Goal: Task Accomplishment & Management: Manage account settings

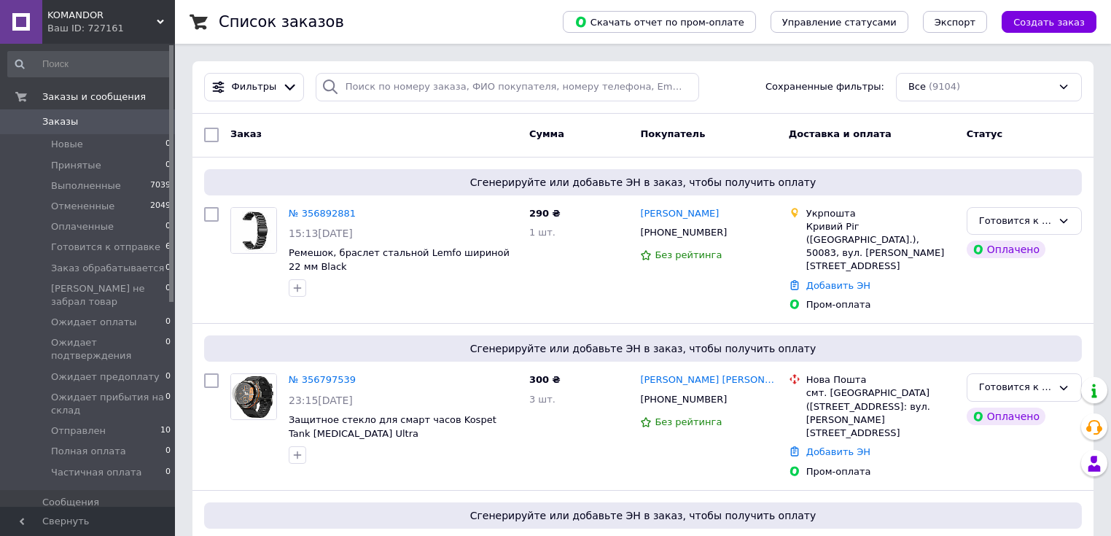
click at [318, 210] on link "№ 356892881" at bounding box center [322, 213] width 67 height 11
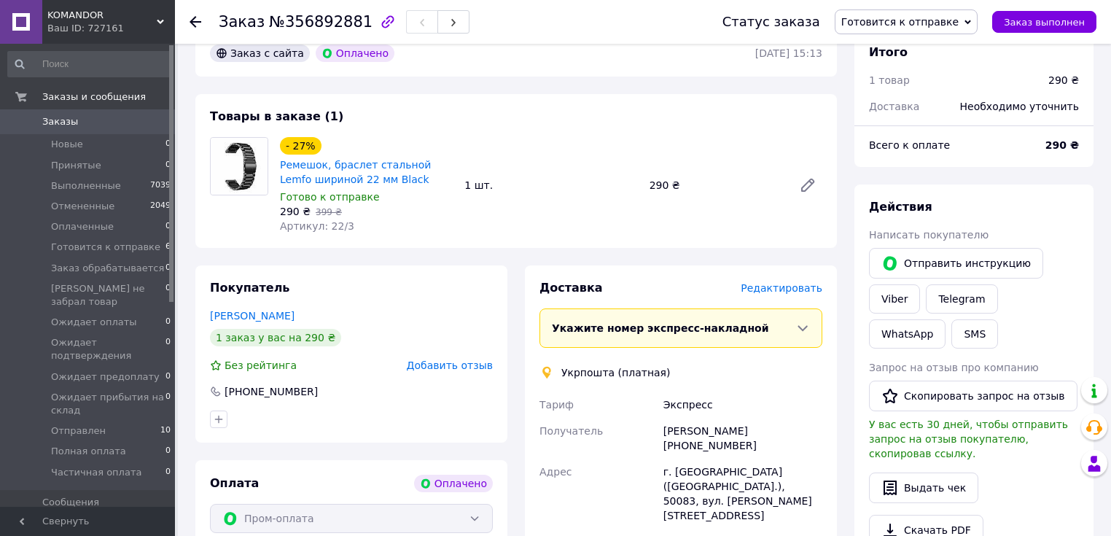
scroll to position [466, 0]
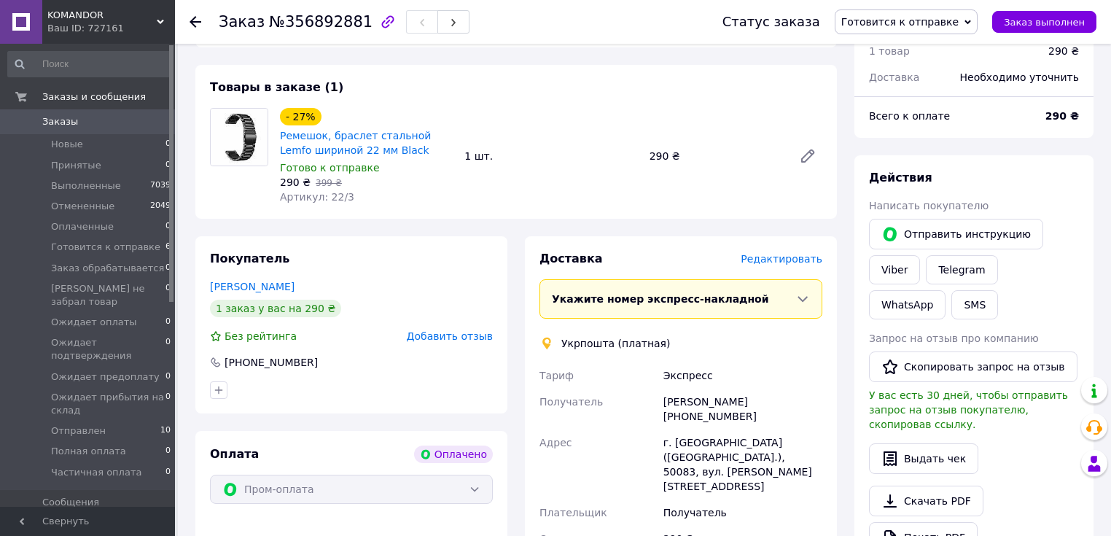
click at [71, 120] on span "Заказы" at bounding box center [60, 121] width 36 height 13
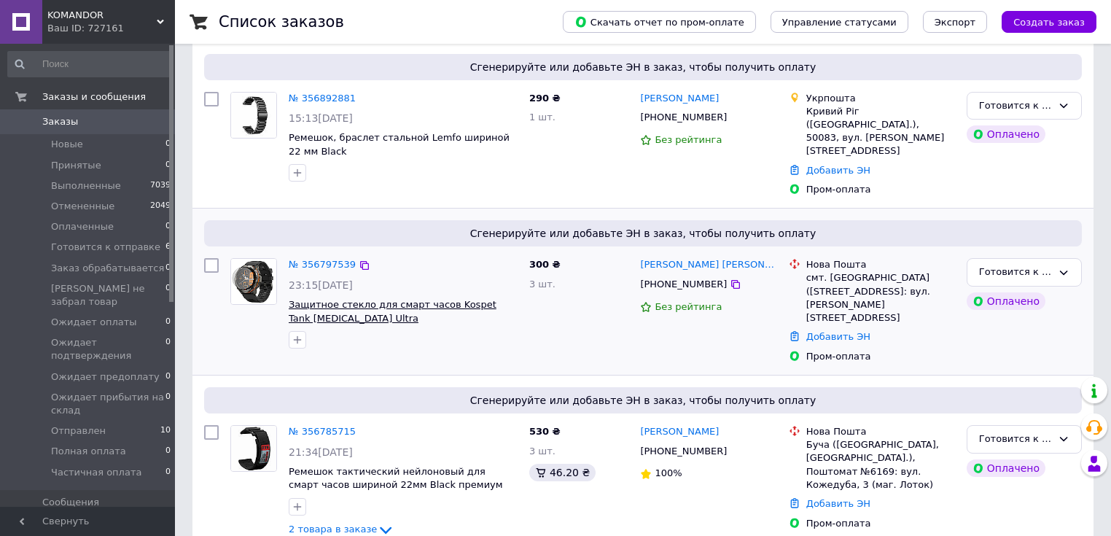
scroll to position [117, 0]
click at [321, 257] on link "№ 356797539" at bounding box center [322, 262] width 67 height 11
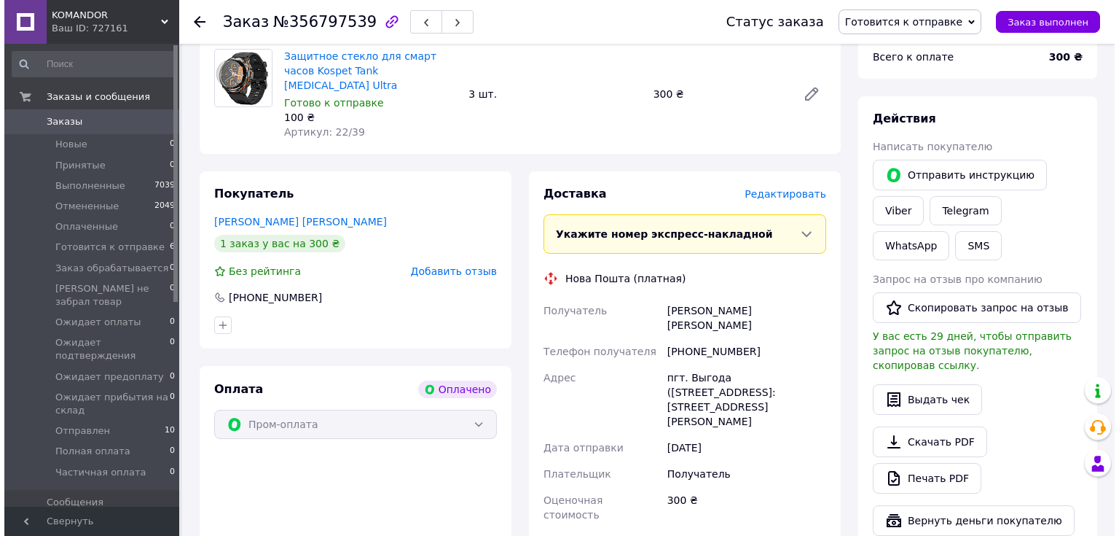
scroll to position [525, 0]
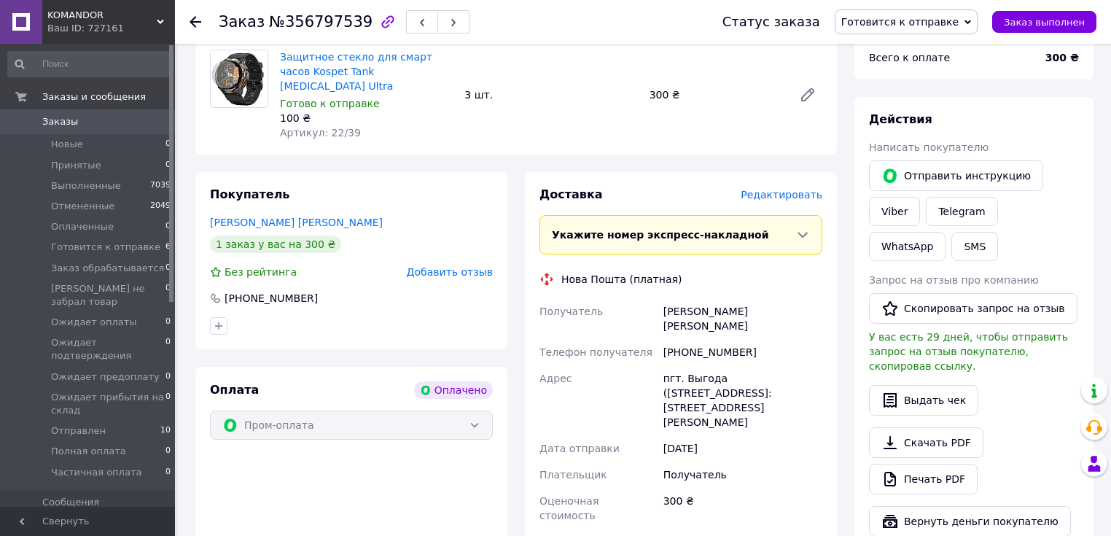
click at [782, 189] on span "Редактировать" at bounding box center [781, 195] width 82 height 12
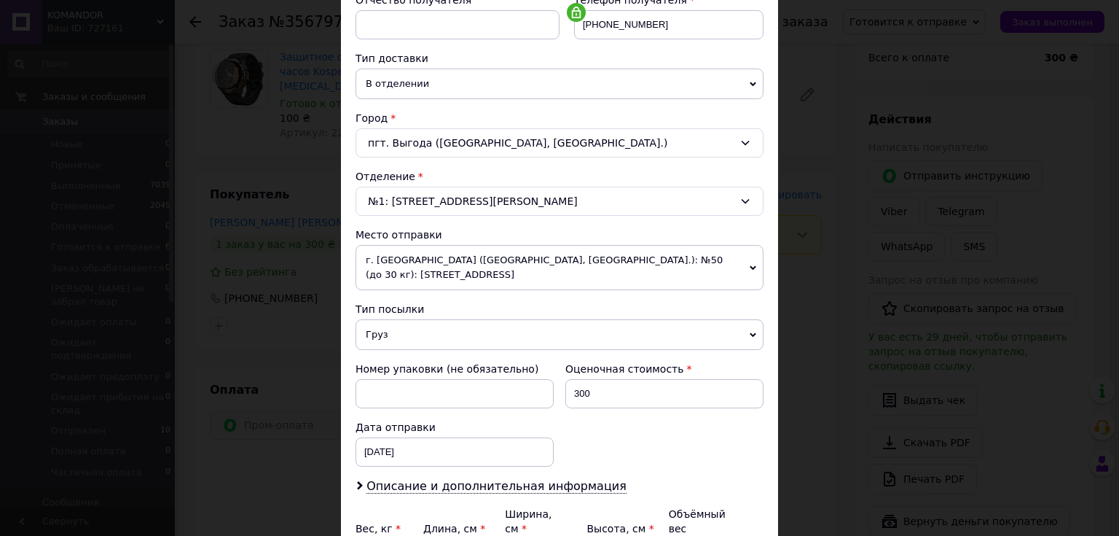
scroll to position [350, 0]
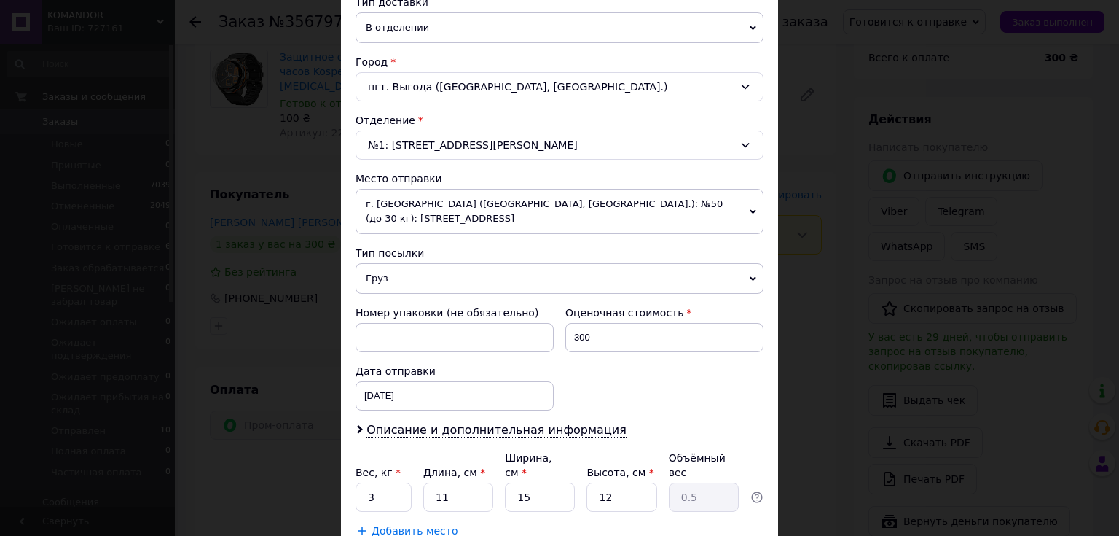
click at [484, 278] on span "Груз" at bounding box center [560, 278] width 408 height 31
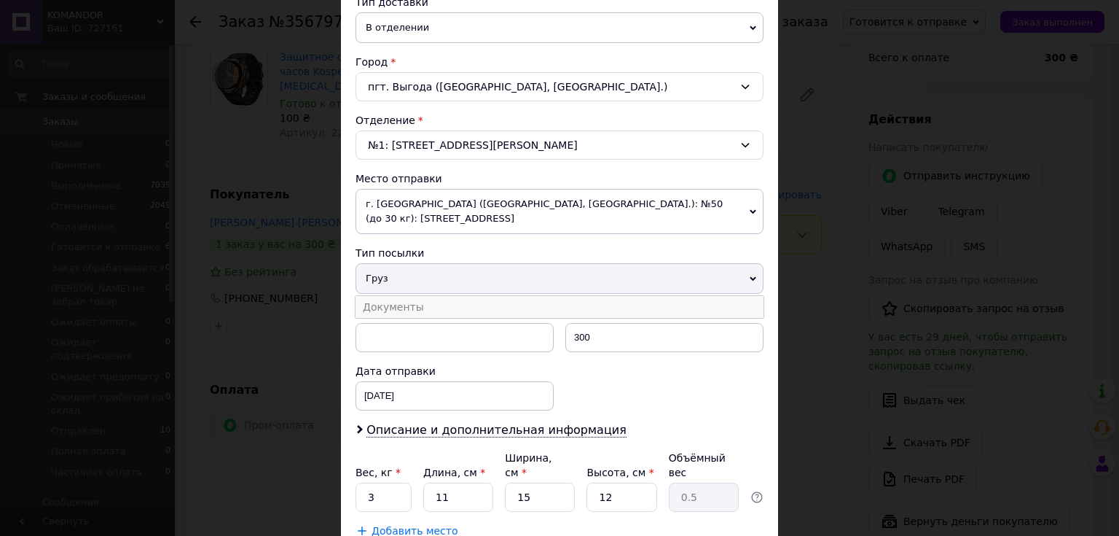
click at [447, 297] on li "Документы" at bounding box center [560, 307] width 408 height 22
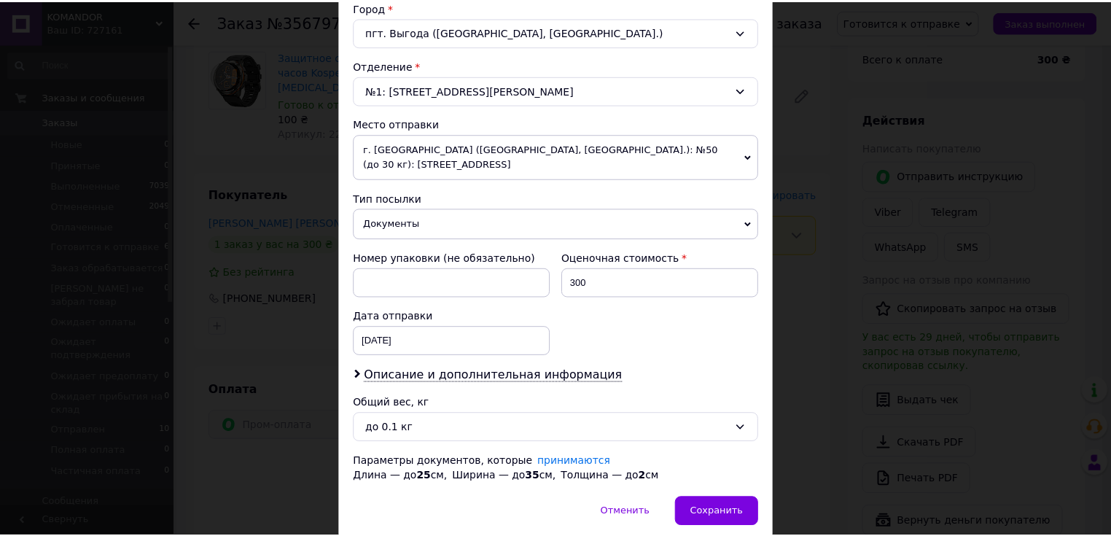
scroll to position [457, 0]
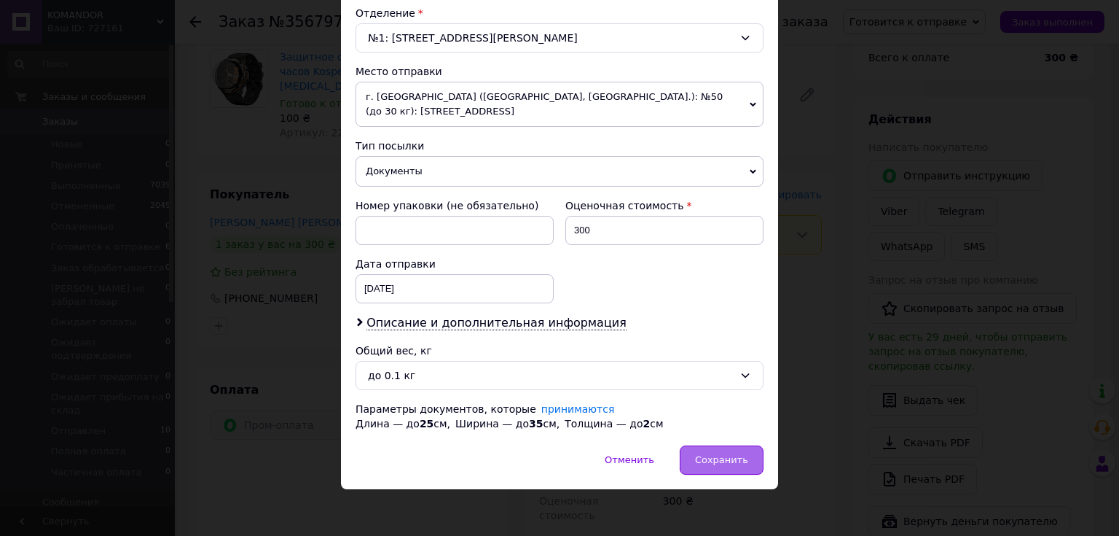
click at [730, 454] on span "Сохранить" at bounding box center [721, 459] width 53 height 11
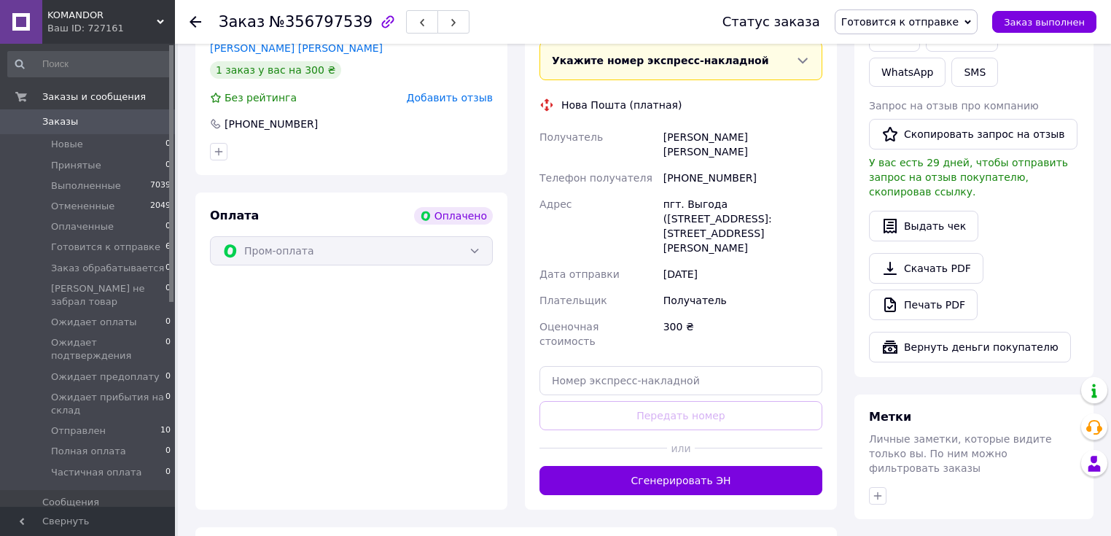
scroll to position [700, 0]
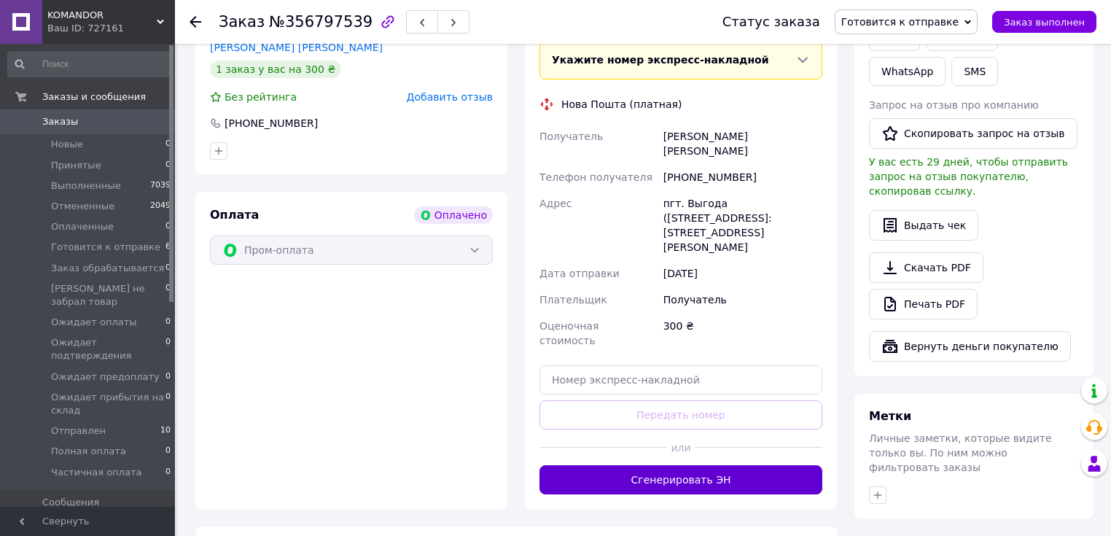
click at [670, 465] on button "Сгенерировать ЭН" at bounding box center [680, 479] width 283 height 29
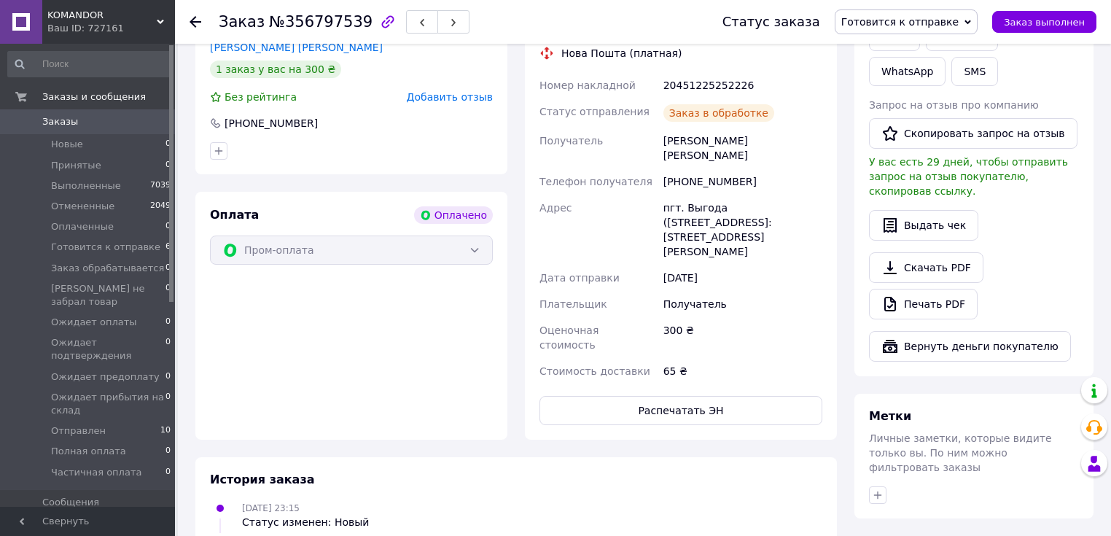
click at [189, 16] on icon at bounding box center [195, 22] width 12 height 12
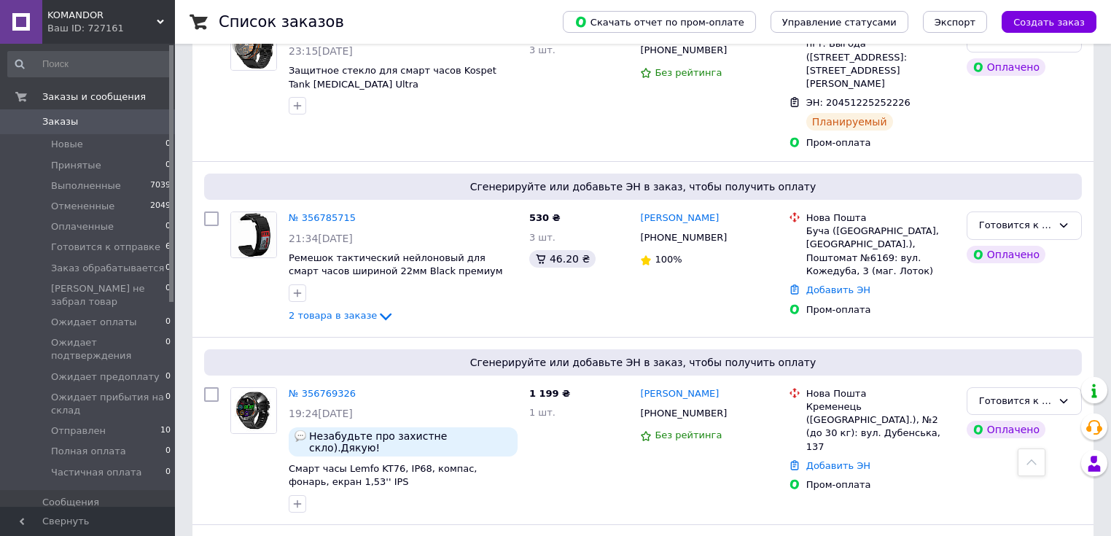
scroll to position [350, 0]
click at [377, 307] on icon at bounding box center [385, 315] width 17 height 17
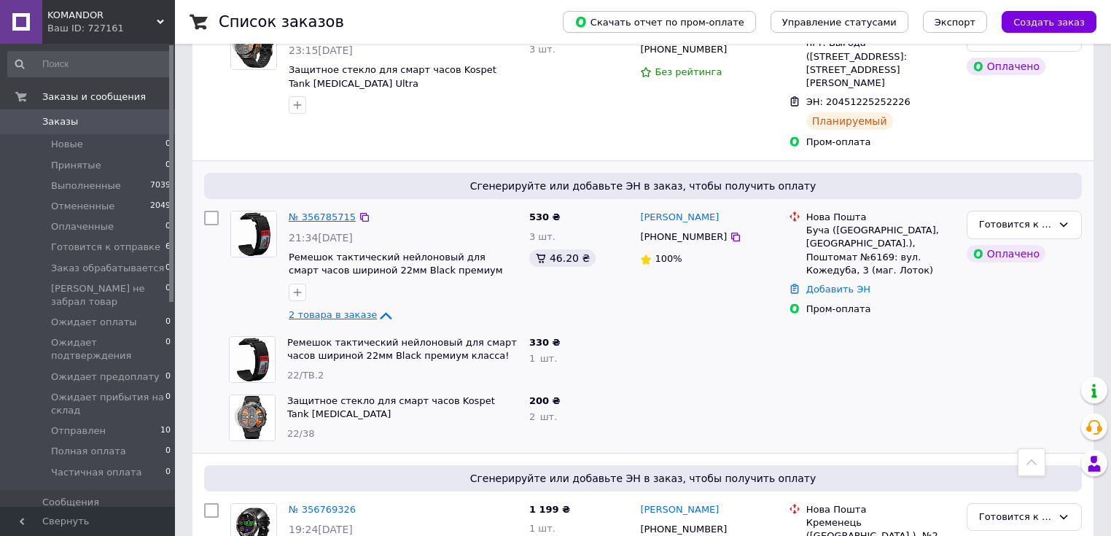
click at [328, 211] on link "№ 356785715" at bounding box center [322, 216] width 67 height 11
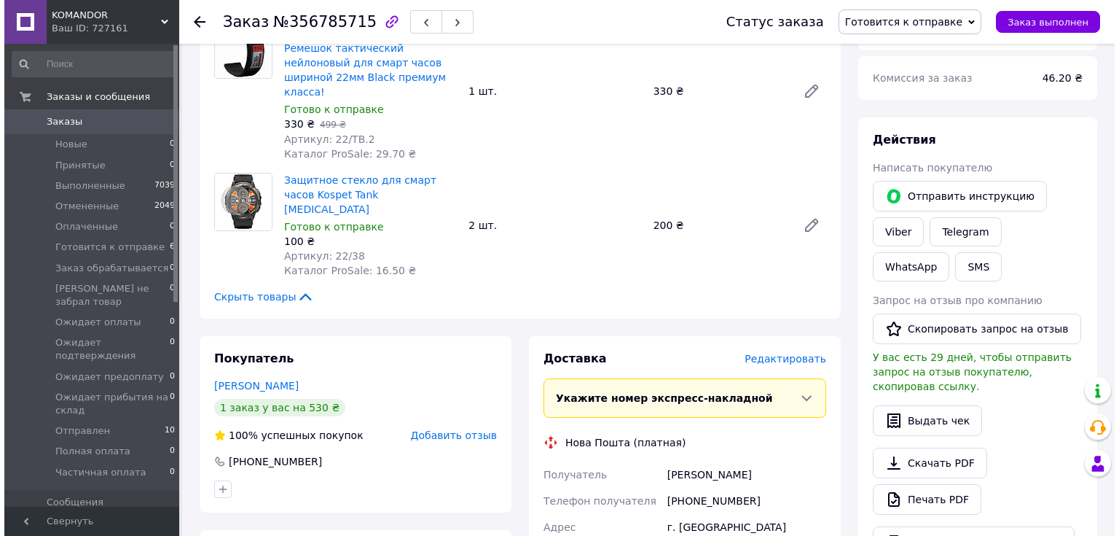
scroll to position [583, 0]
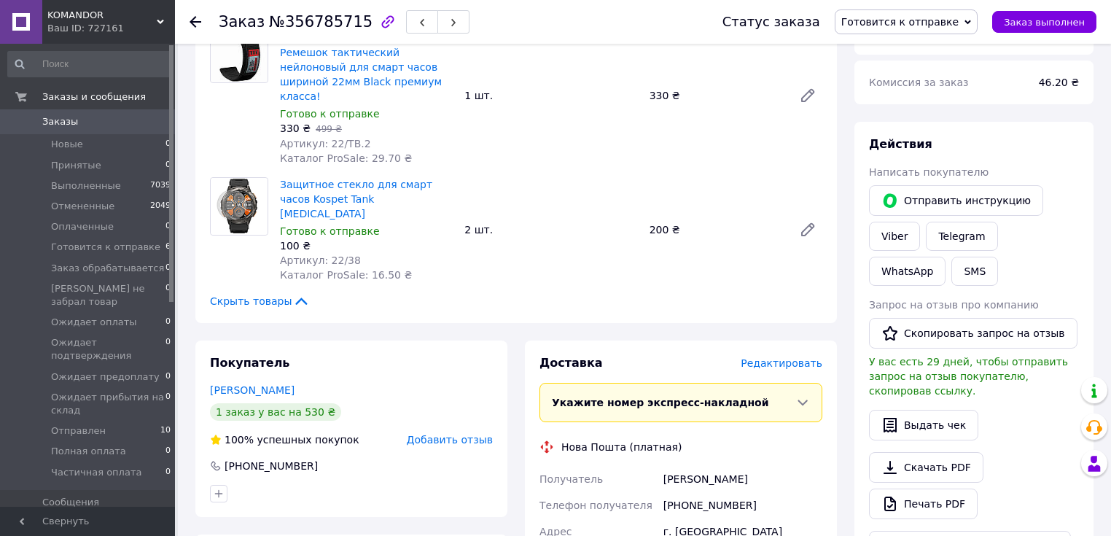
click at [780, 357] on span "Редактировать" at bounding box center [781, 363] width 82 height 12
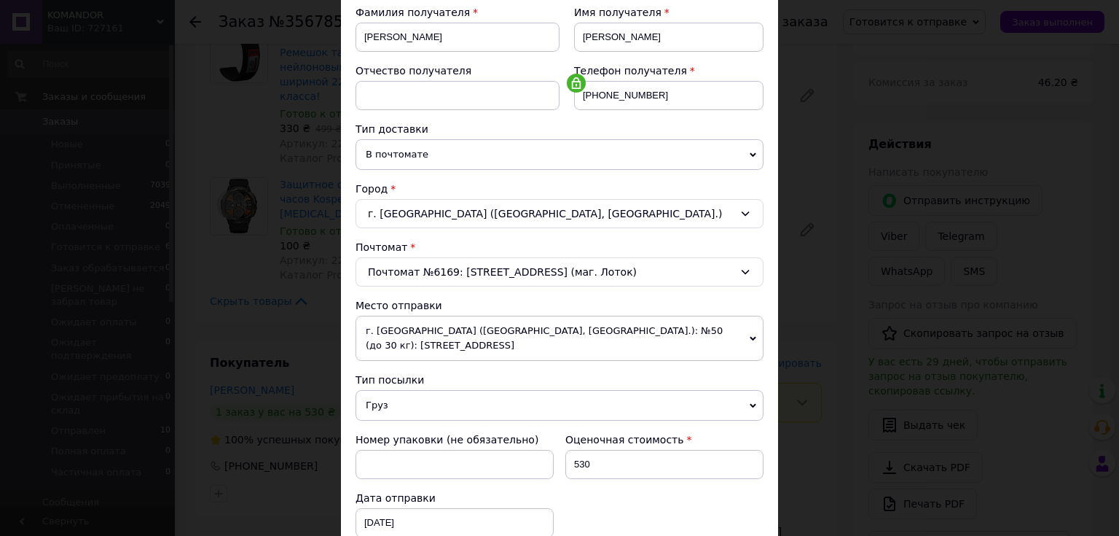
scroll to position [292, 0]
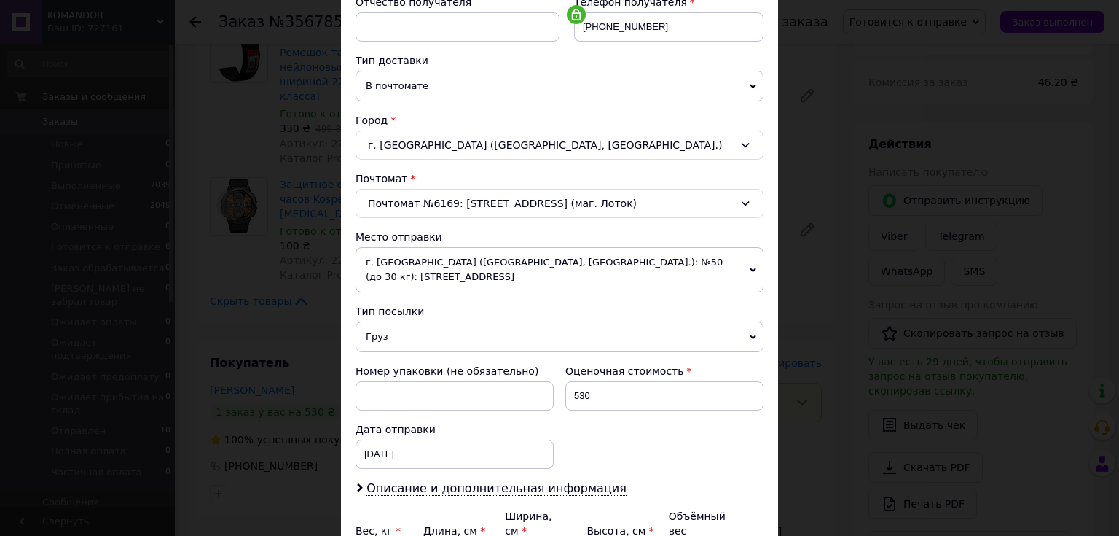
click at [436, 332] on span "Груз" at bounding box center [560, 336] width 408 height 31
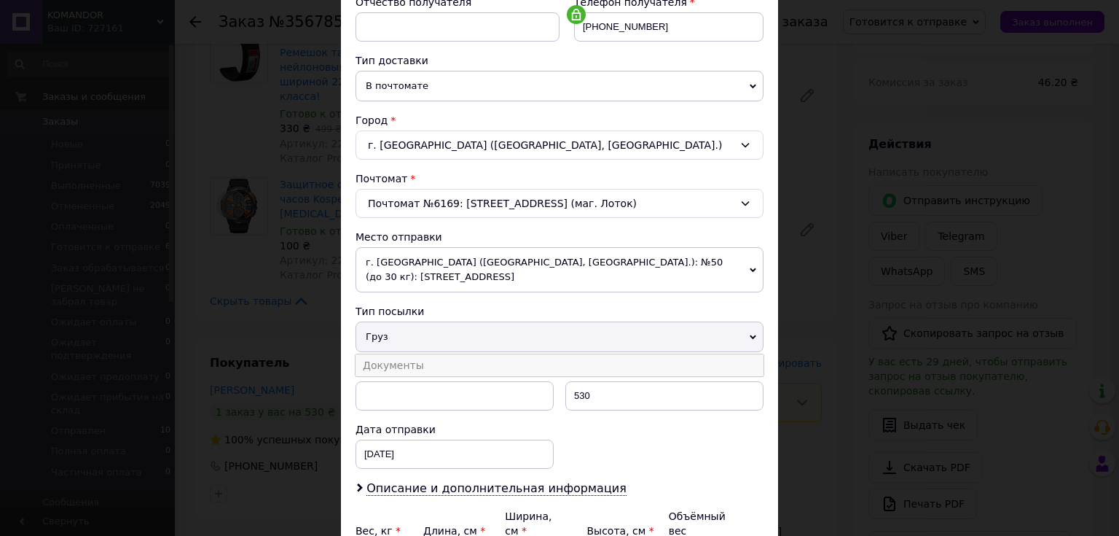
click at [445, 359] on li "Документы" at bounding box center [560, 365] width 408 height 22
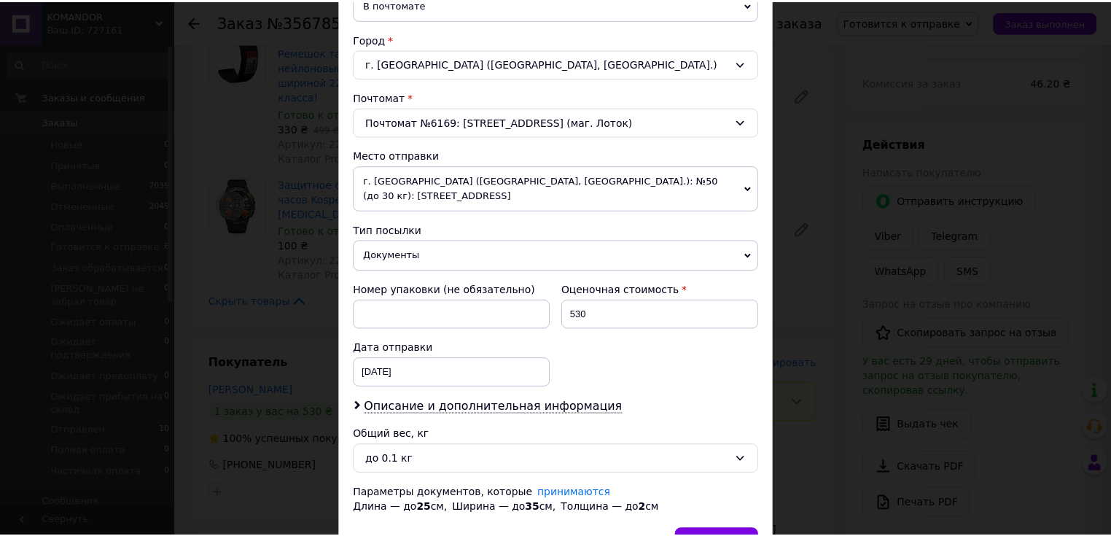
scroll to position [457, 0]
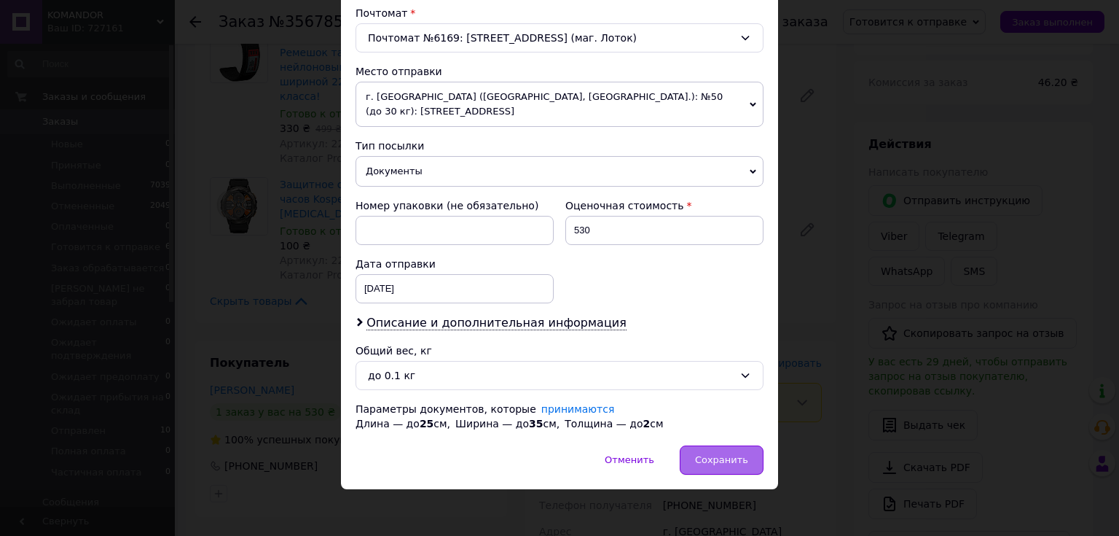
click at [715, 454] on span "Сохранить" at bounding box center [721, 459] width 53 height 11
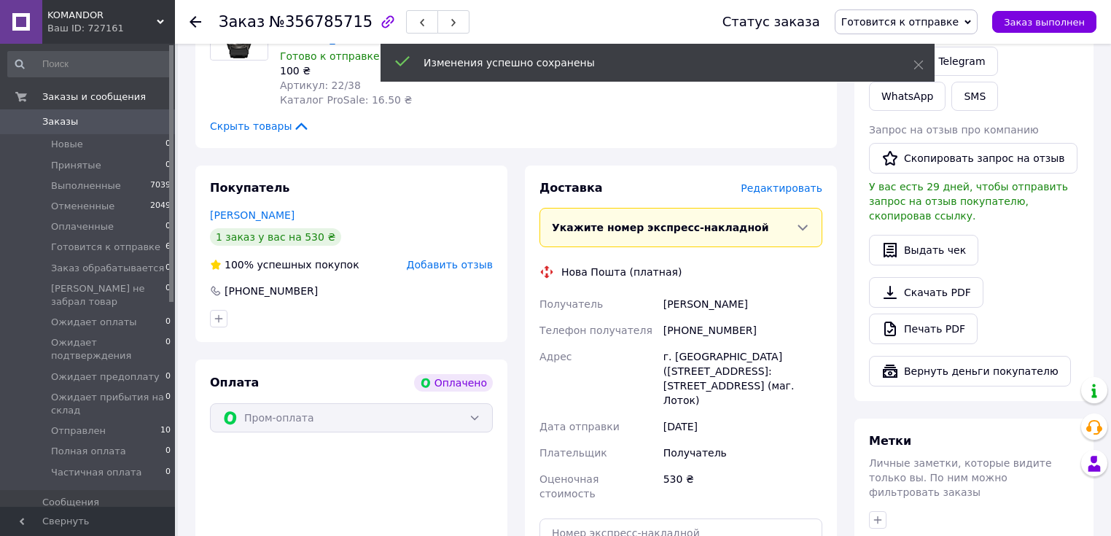
scroll to position [875, 0]
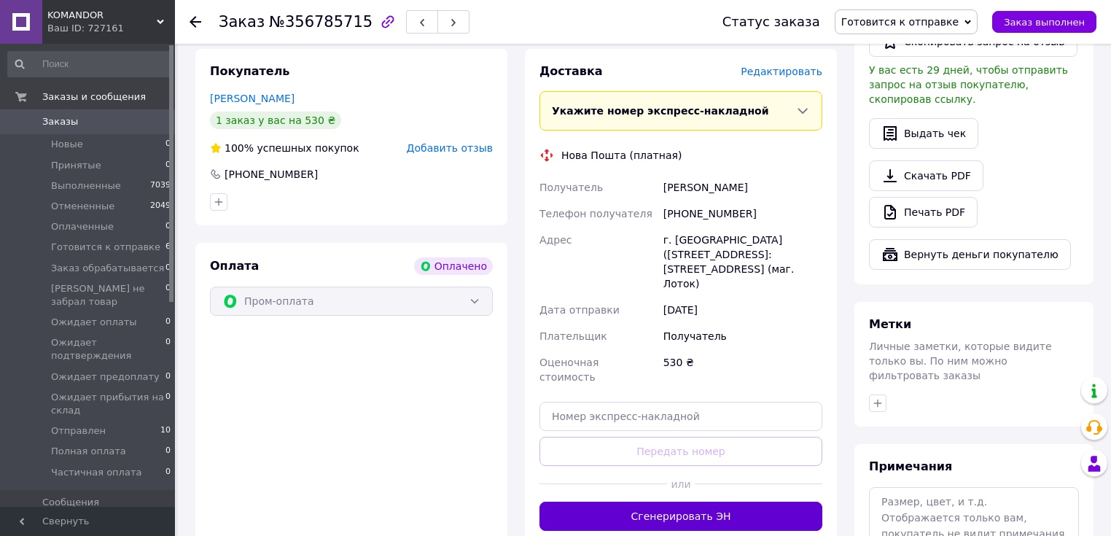
click at [684, 501] on button "Сгенерировать ЭН" at bounding box center [680, 515] width 283 height 29
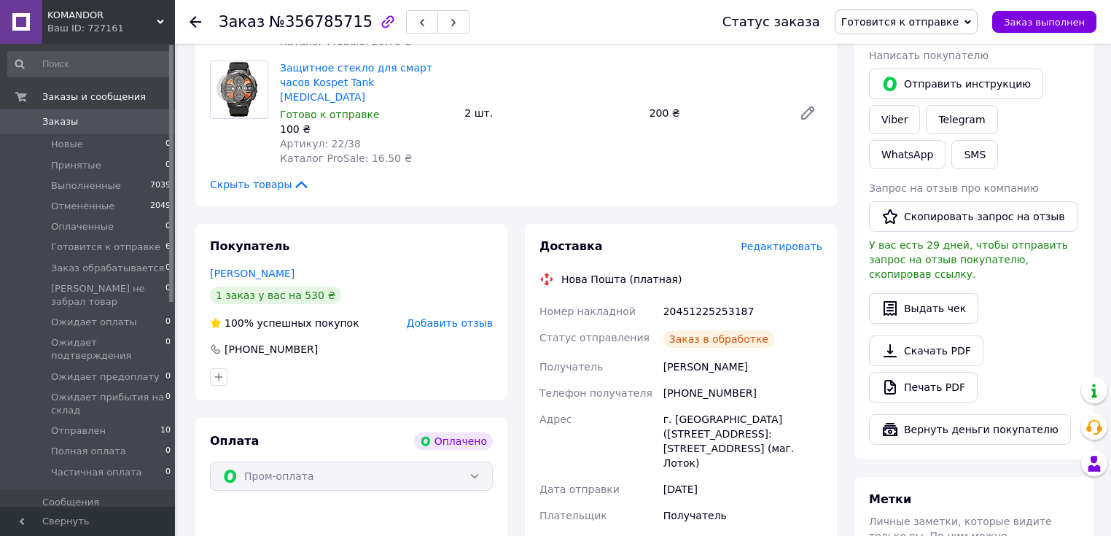
scroll to position [700, 0]
click at [189, 15] on div at bounding box center [195, 22] width 12 height 15
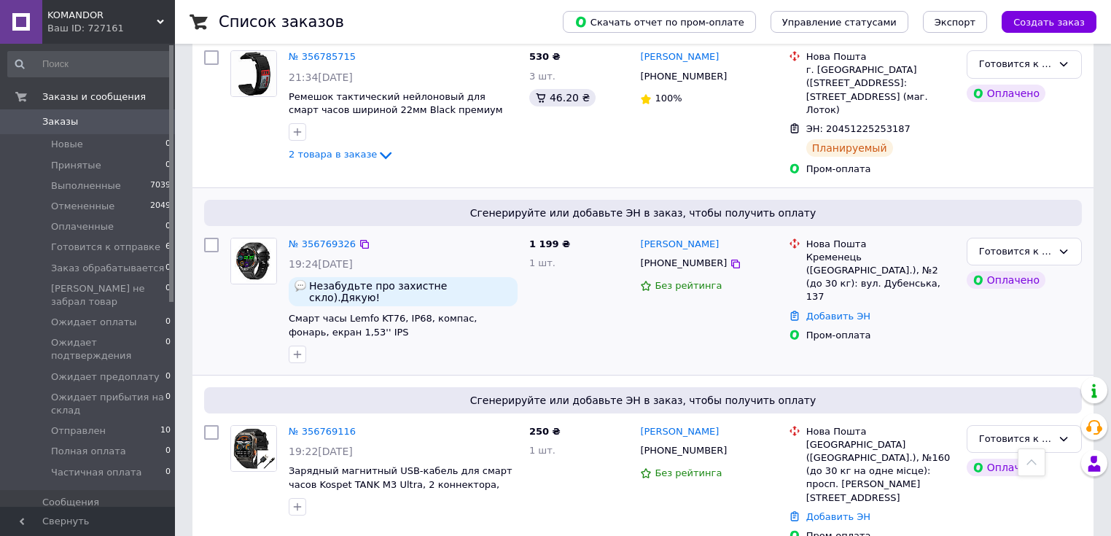
scroll to position [525, 0]
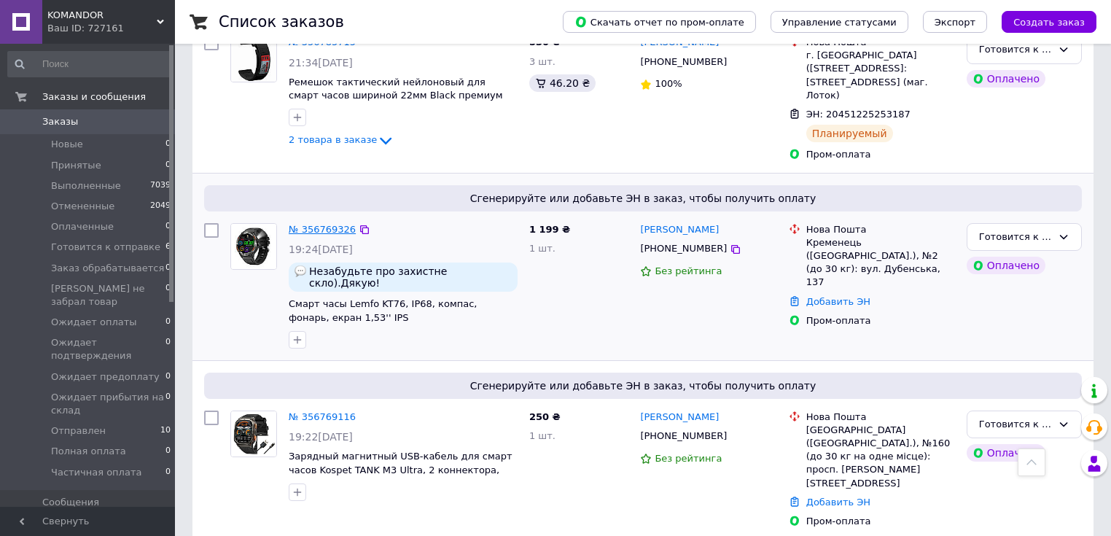
click at [307, 224] on link "№ 356769326" at bounding box center [322, 229] width 67 height 11
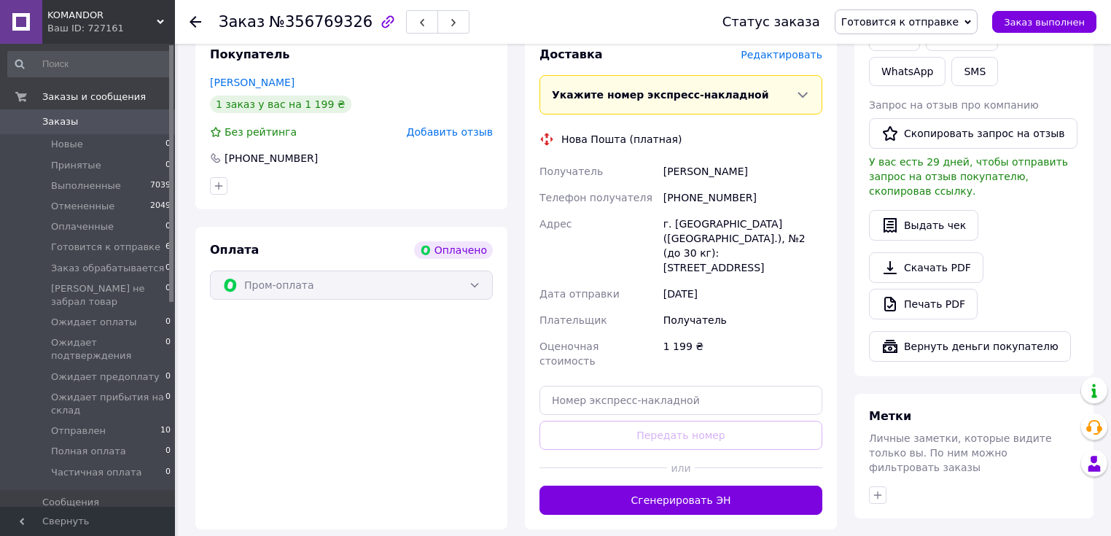
scroll to position [816, 0]
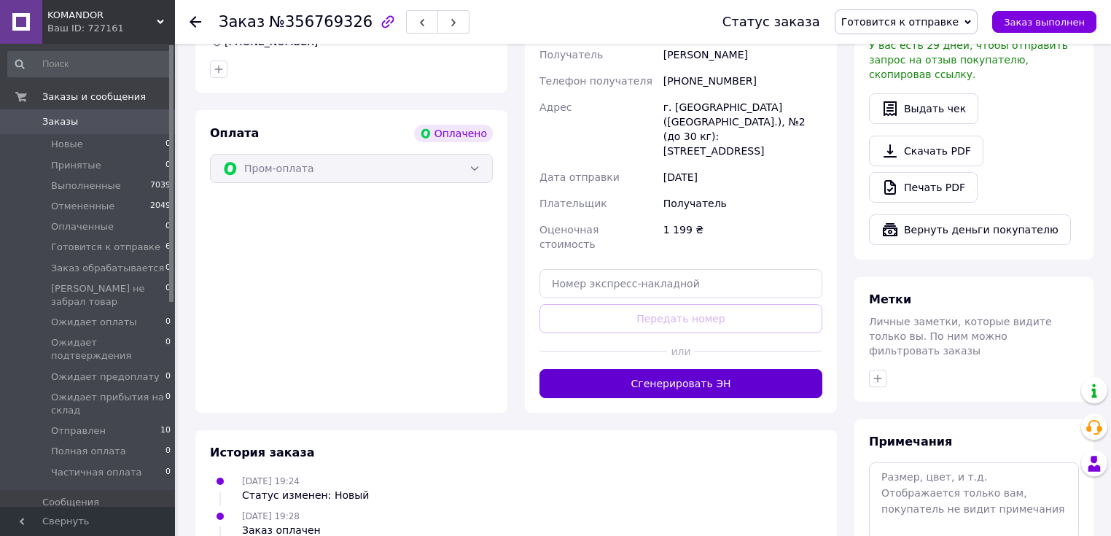
click at [668, 369] on button "Сгенерировать ЭН" at bounding box center [680, 383] width 283 height 29
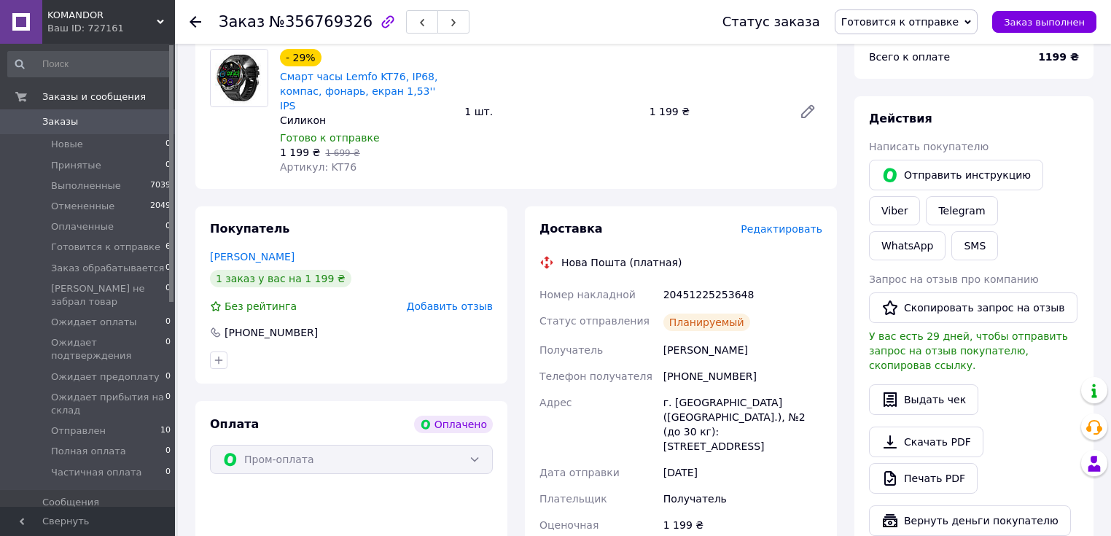
scroll to position [525, 0]
click at [192, 17] on icon at bounding box center [195, 22] width 12 height 12
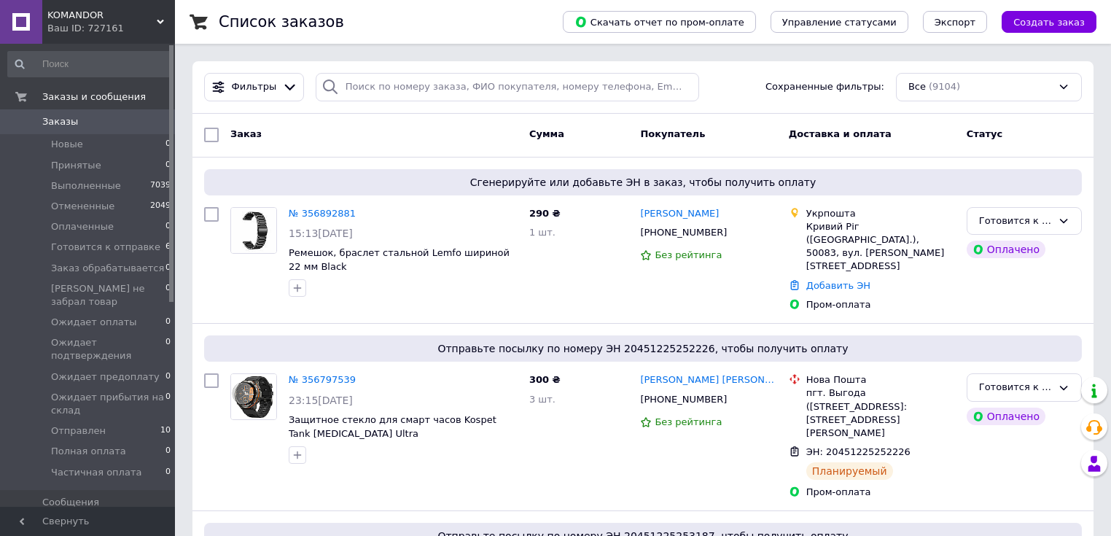
drag, startPoint x: 315, startPoint y: 56, endPoint x: 323, endPoint y: 65, distance: 11.9
click at [45, 115] on span "Заказы" at bounding box center [60, 121] width 36 height 13
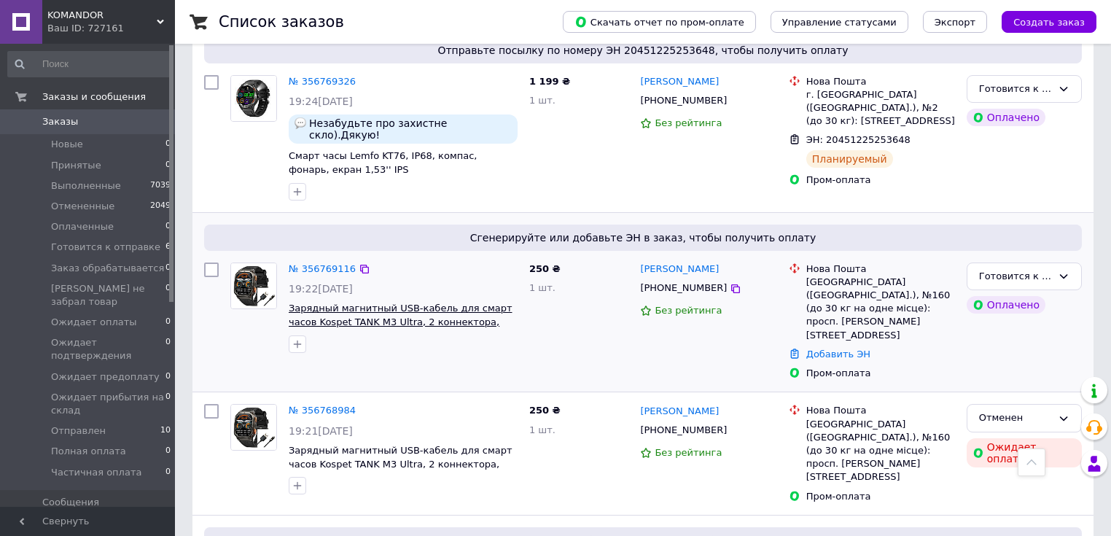
scroll to position [700, 0]
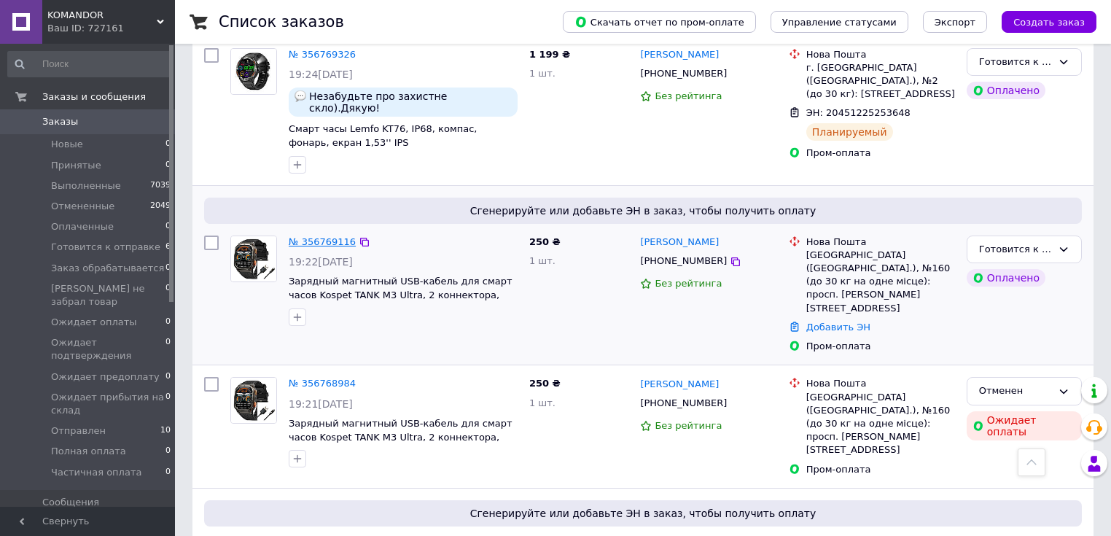
click at [301, 236] on link "№ 356769116" at bounding box center [322, 241] width 67 height 11
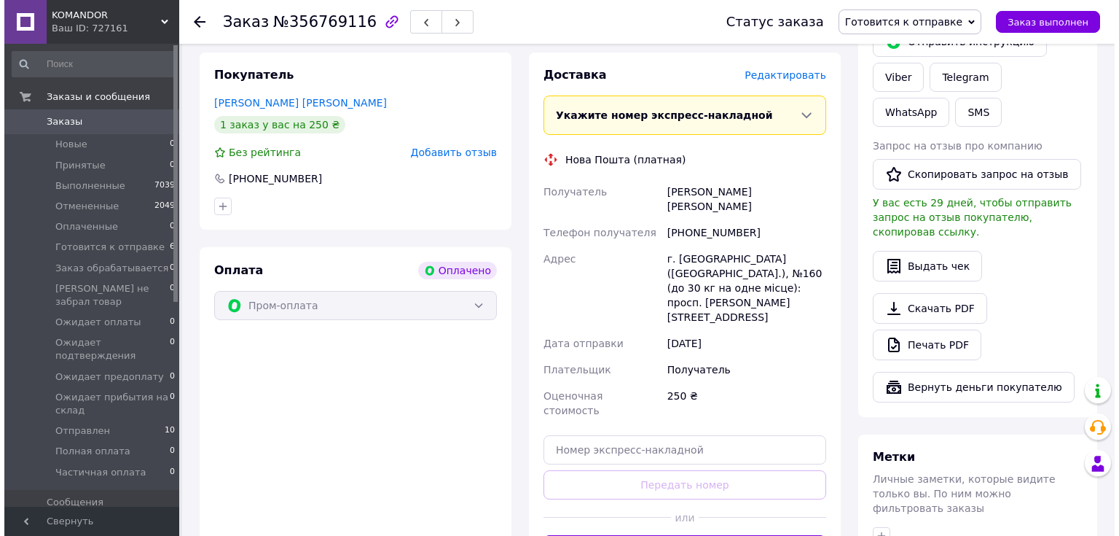
scroll to position [641, 0]
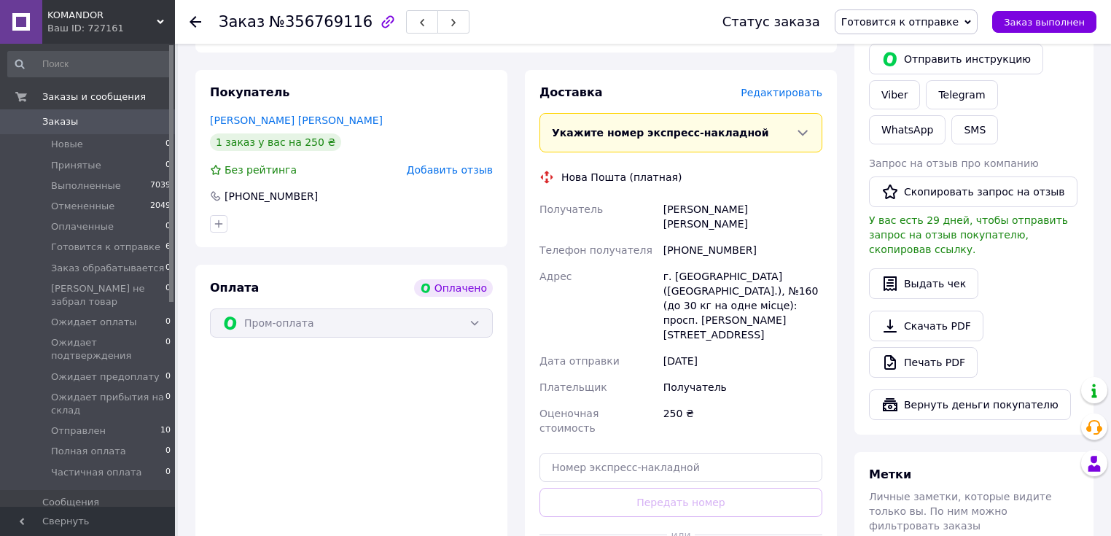
click at [774, 87] on span "Редактировать" at bounding box center [781, 93] width 82 height 12
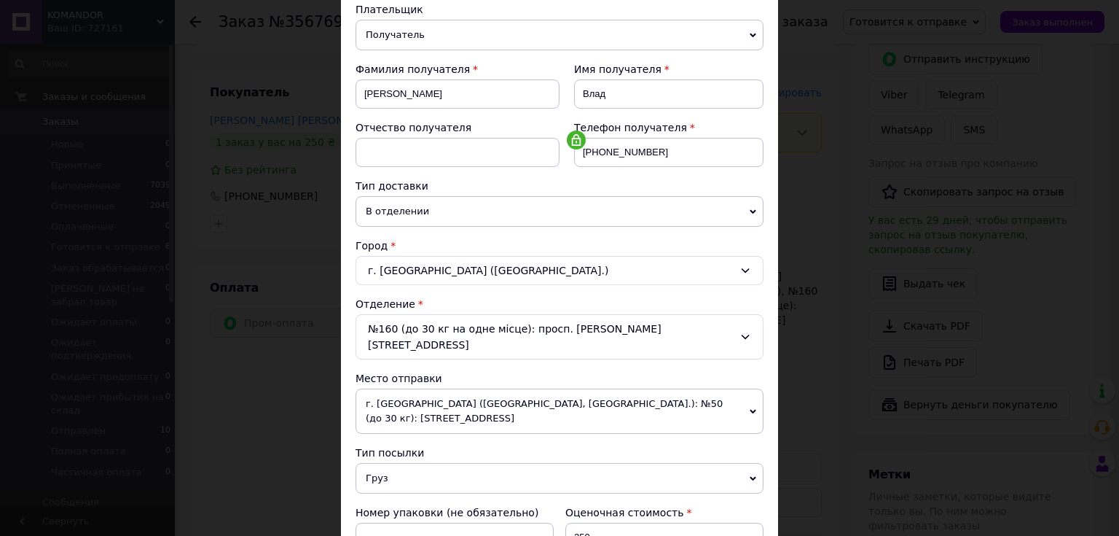
scroll to position [233, 0]
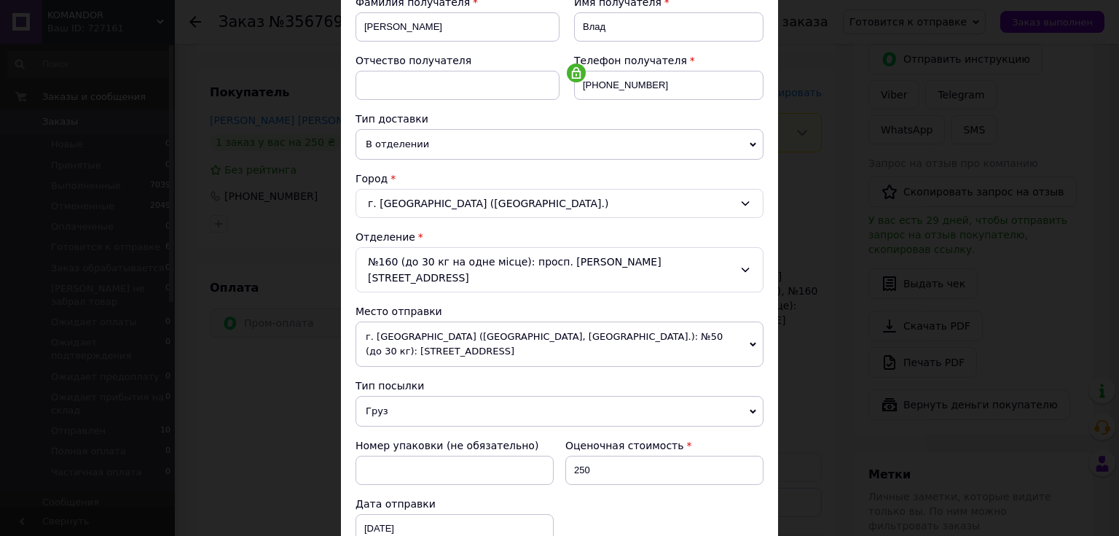
click at [454, 396] on span "Груз" at bounding box center [560, 411] width 408 height 31
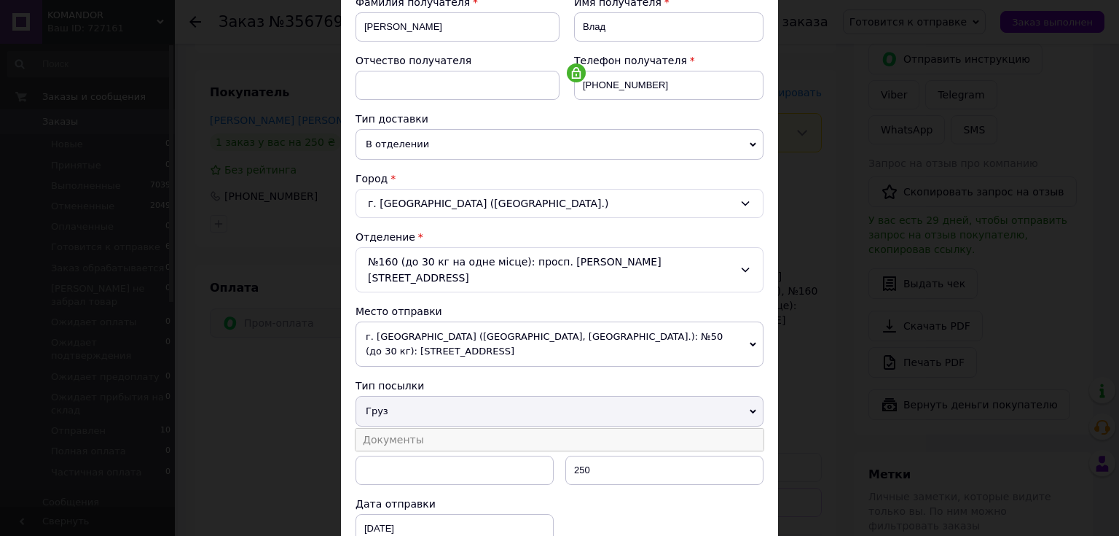
click at [427, 429] on li "Документы" at bounding box center [560, 440] width 408 height 22
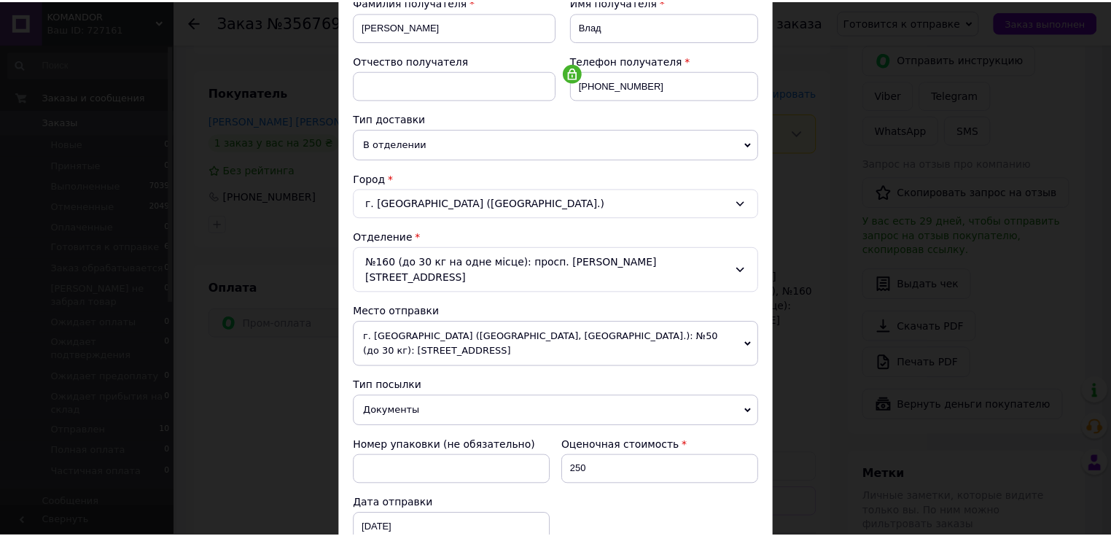
scroll to position [457, 0]
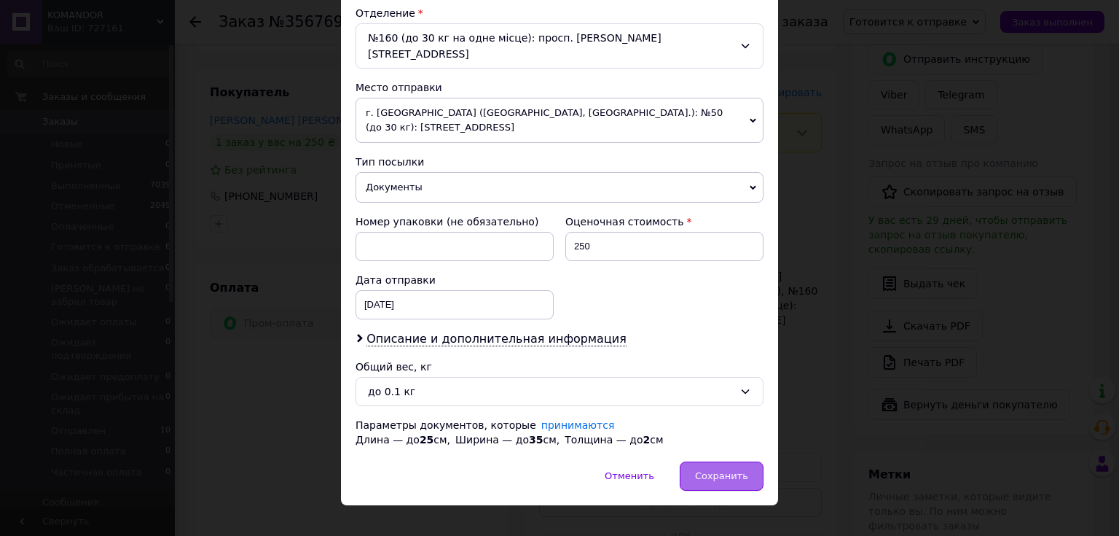
click at [703, 470] on span "Сохранить" at bounding box center [721, 475] width 53 height 11
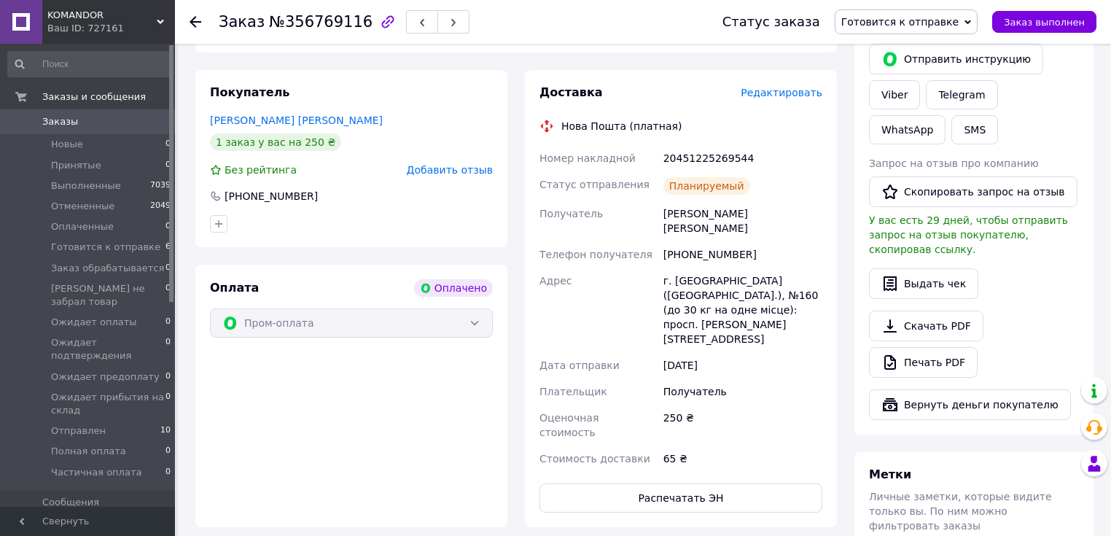
click at [189, 23] on icon at bounding box center [195, 22] width 12 height 12
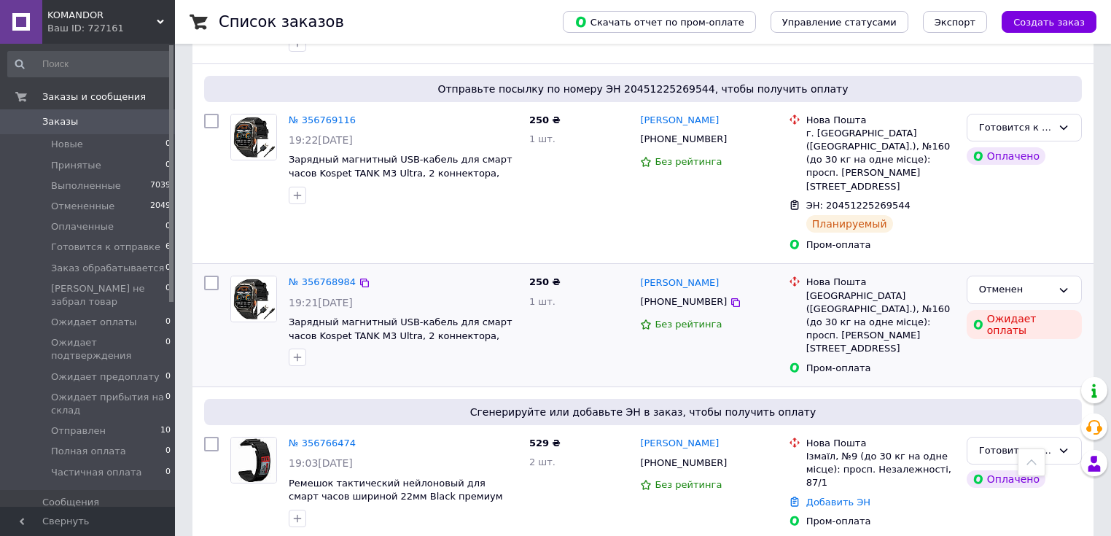
scroll to position [933, 0]
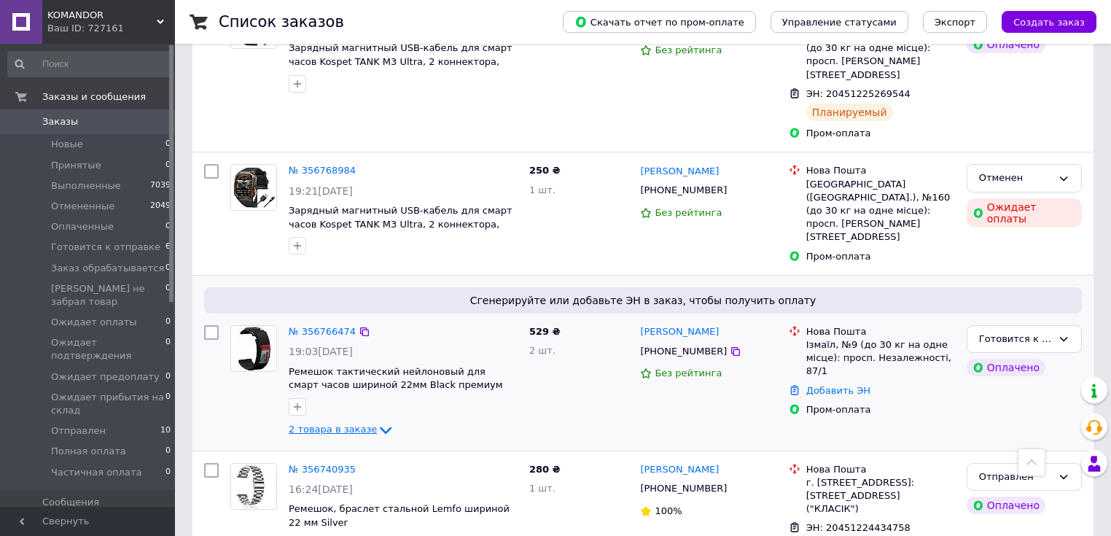
click at [377, 421] on icon at bounding box center [385, 429] width 17 height 17
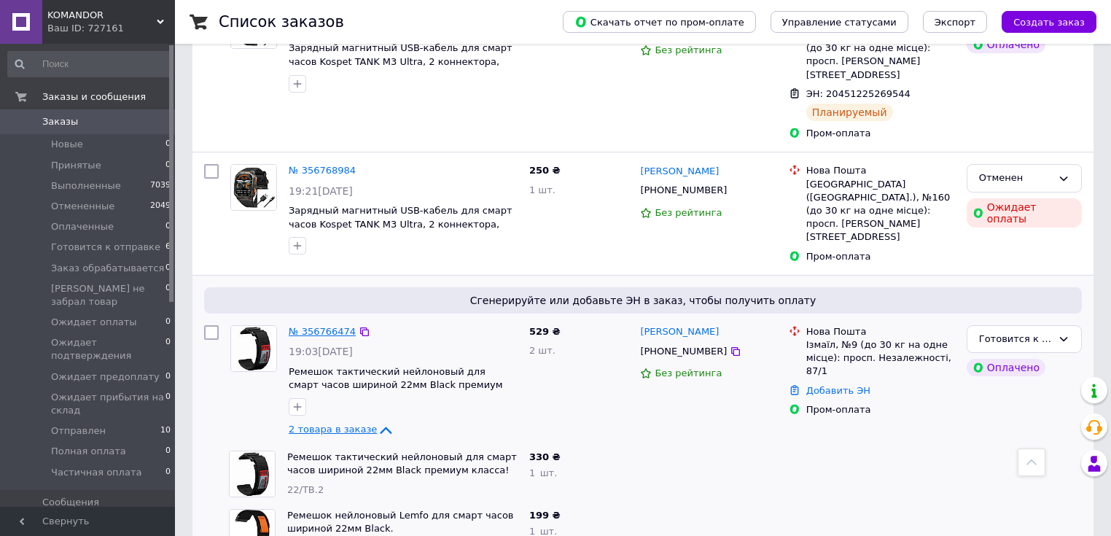
click at [328, 326] on link "№ 356766474" at bounding box center [322, 331] width 67 height 11
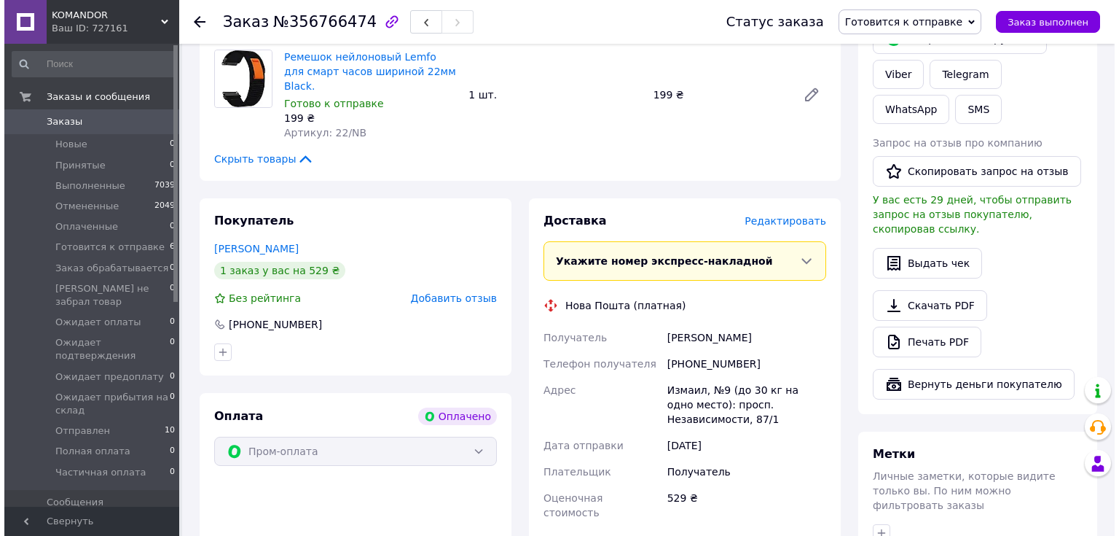
scroll to position [641, 0]
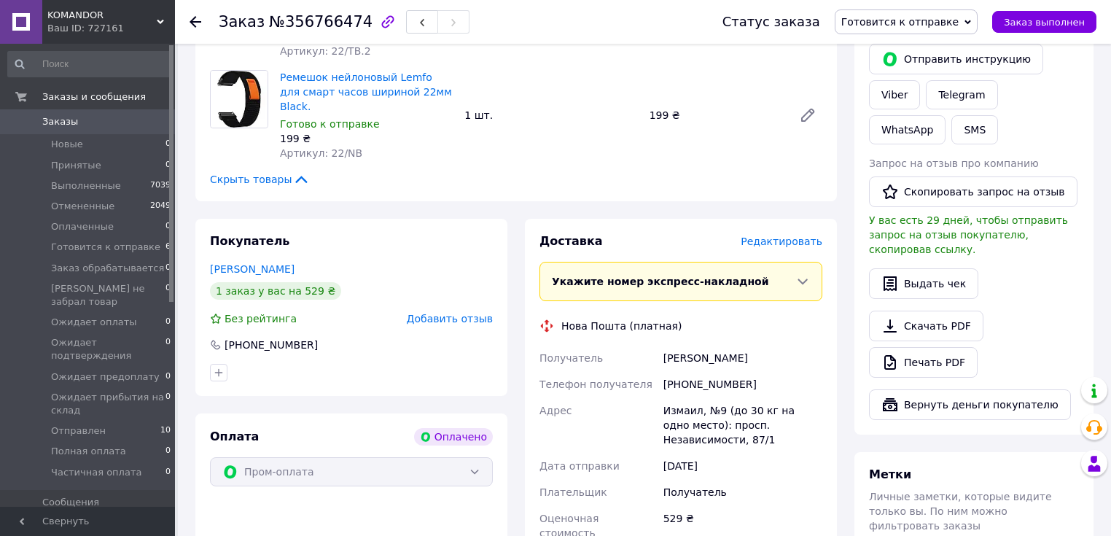
click at [773, 235] on span "Редактировать" at bounding box center [781, 241] width 82 height 12
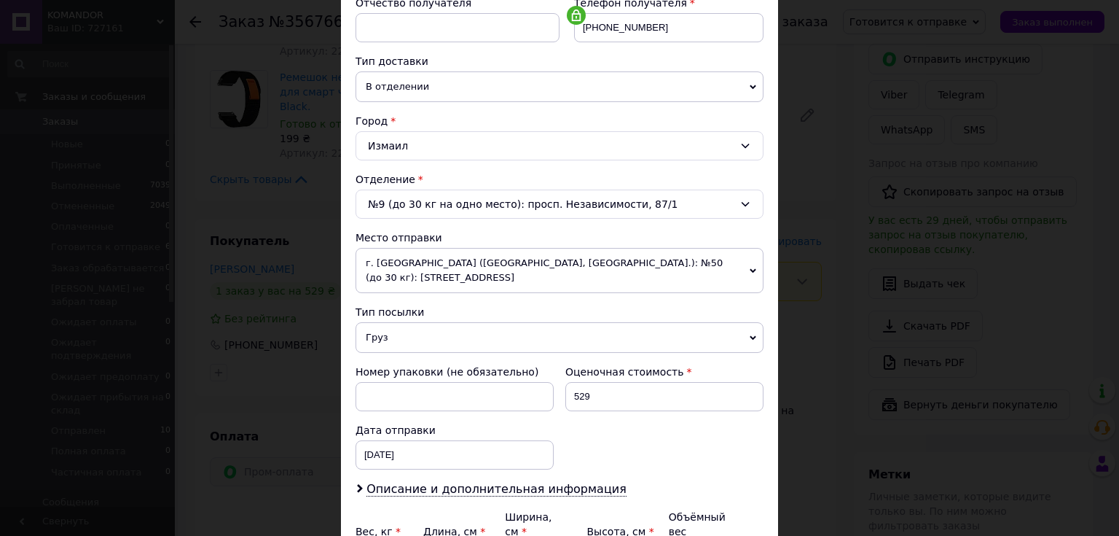
scroll to position [292, 0]
click at [419, 328] on span "Груз" at bounding box center [560, 336] width 408 height 31
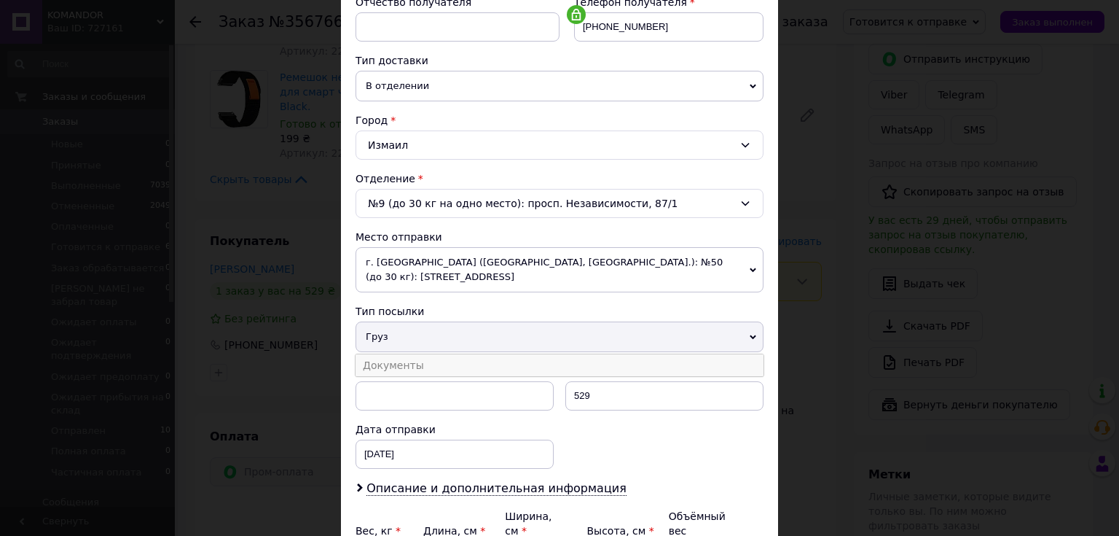
click at [426, 359] on li "Документы" at bounding box center [560, 365] width 408 height 22
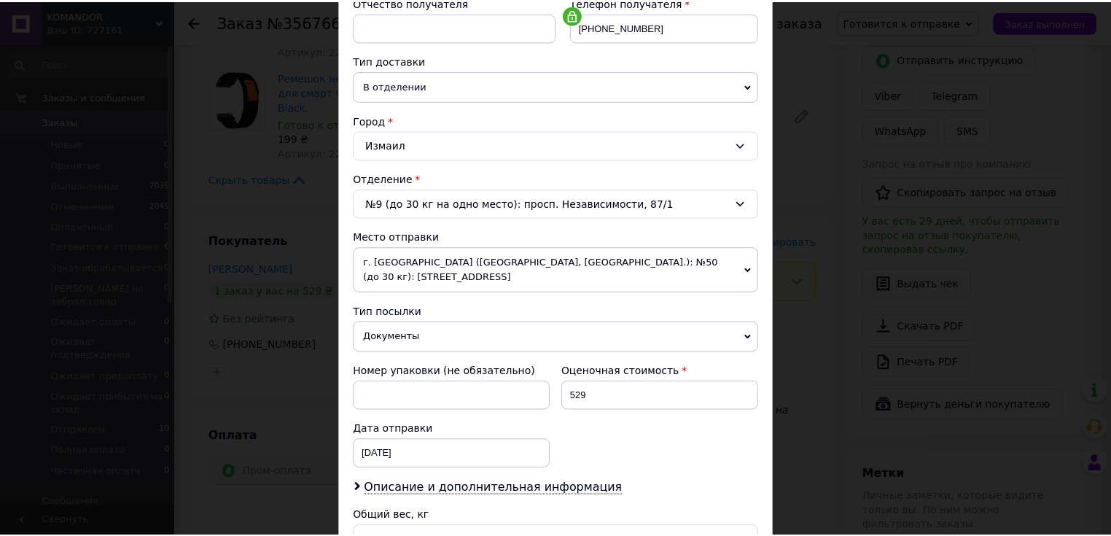
scroll to position [457, 0]
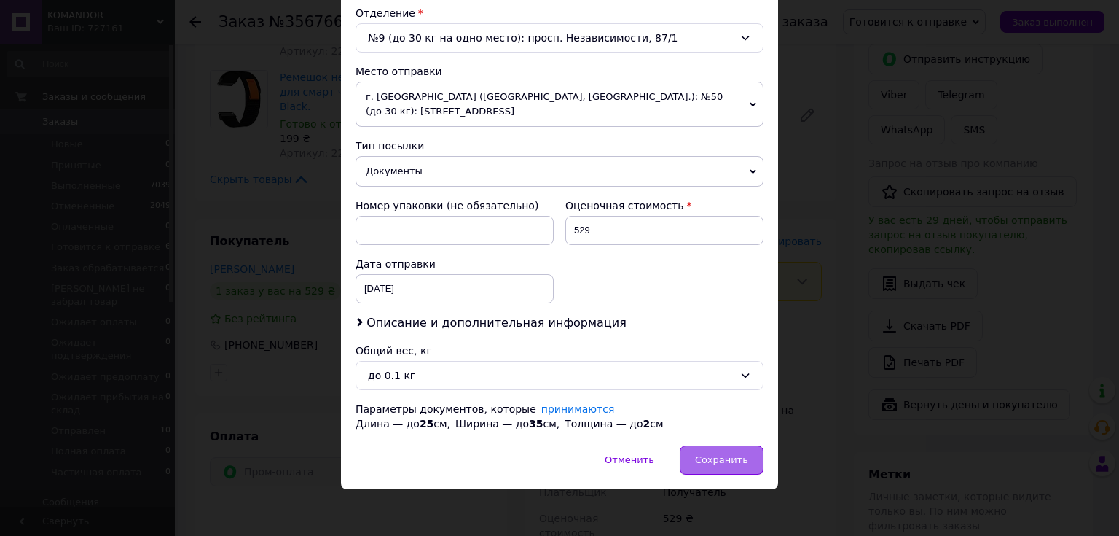
click at [706, 448] on div "Сохранить" at bounding box center [722, 459] width 84 height 29
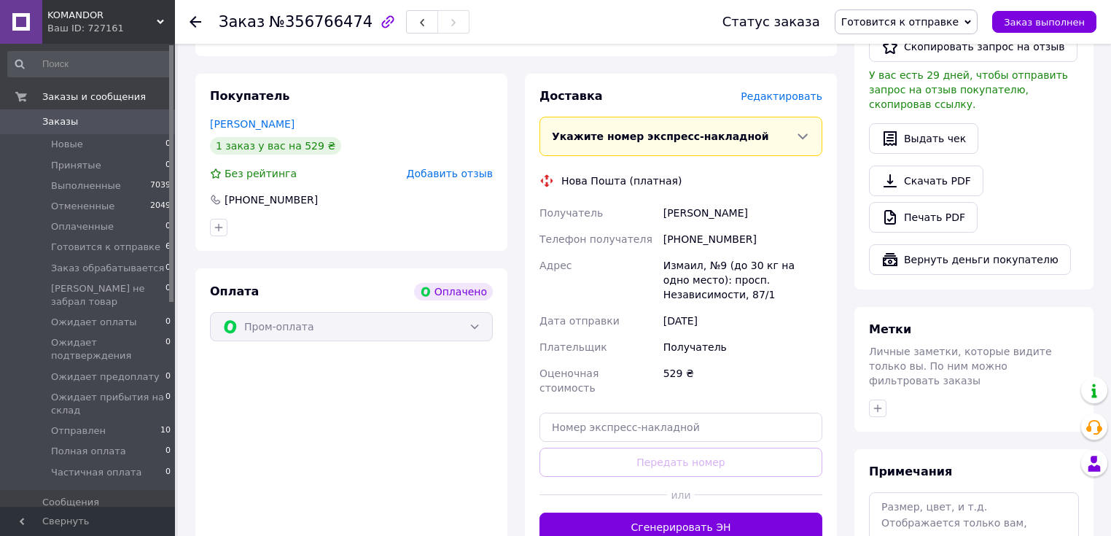
scroll to position [816, 0]
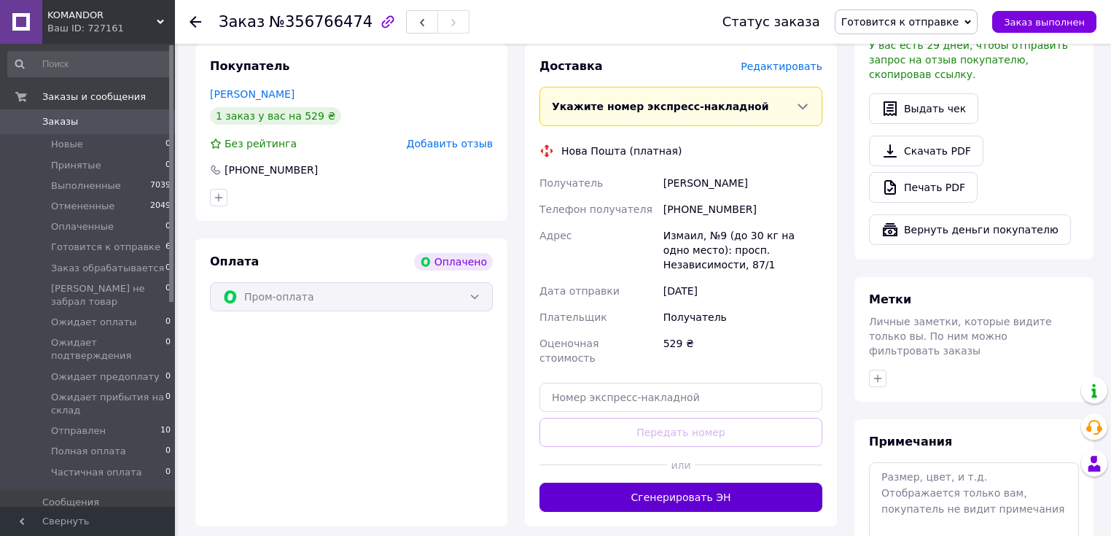
click at [663, 482] on button "Сгенерировать ЭН" at bounding box center [680, 496] width 283 height 29
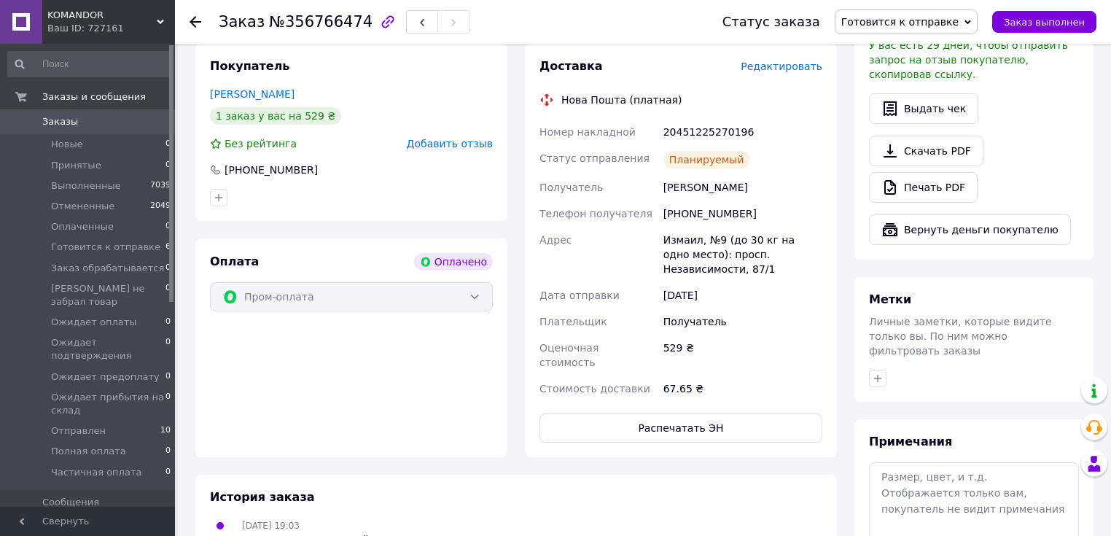
click at [66, 117] on span "Заказы" at bounding box center [60, 121] width 36 height 13
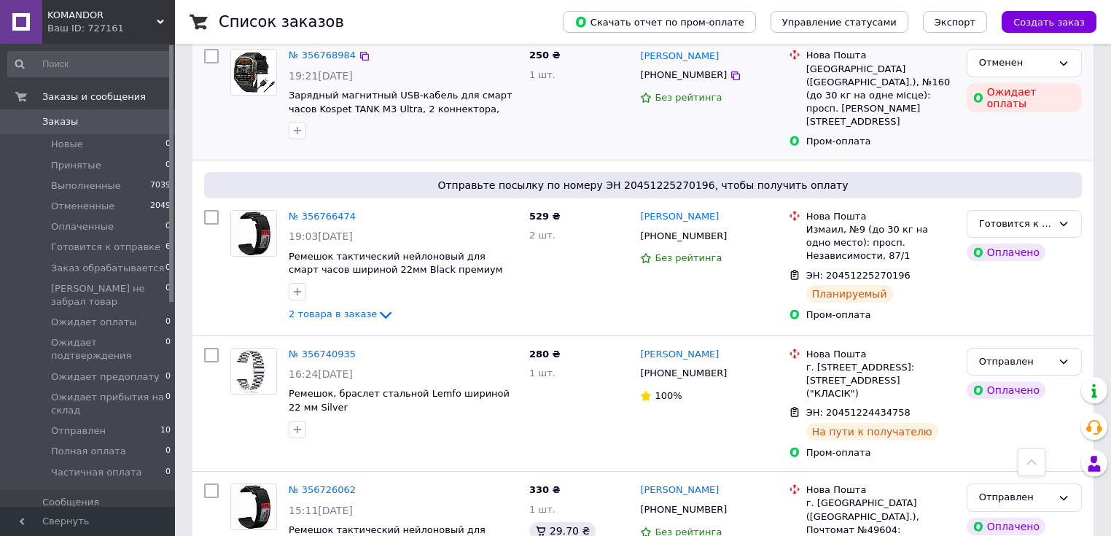
scroll to position [1050, 0]
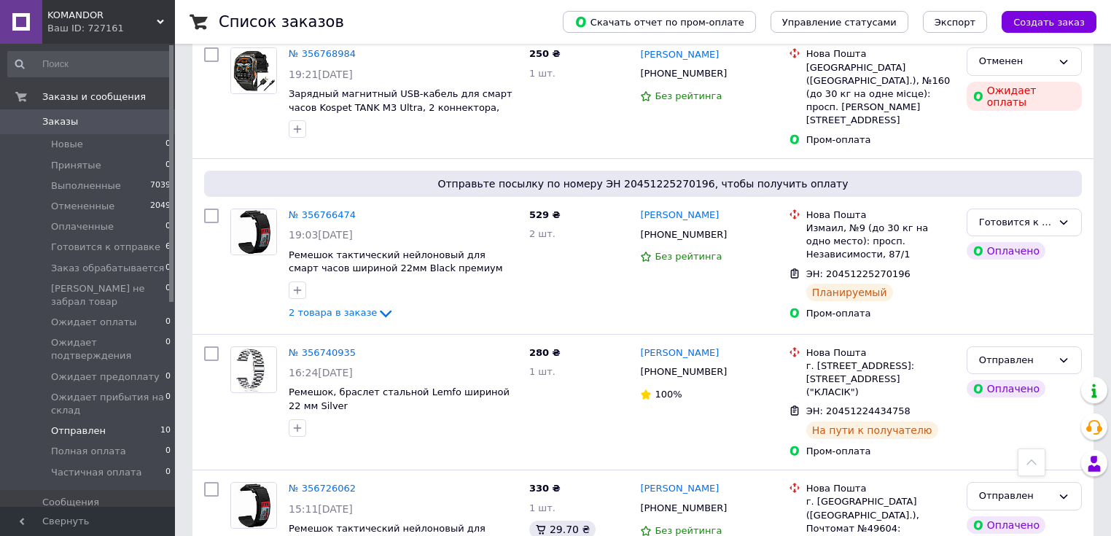
click at [77, 424] on span "Отправлен" at bounding box center [78, 430] width 55 height 13
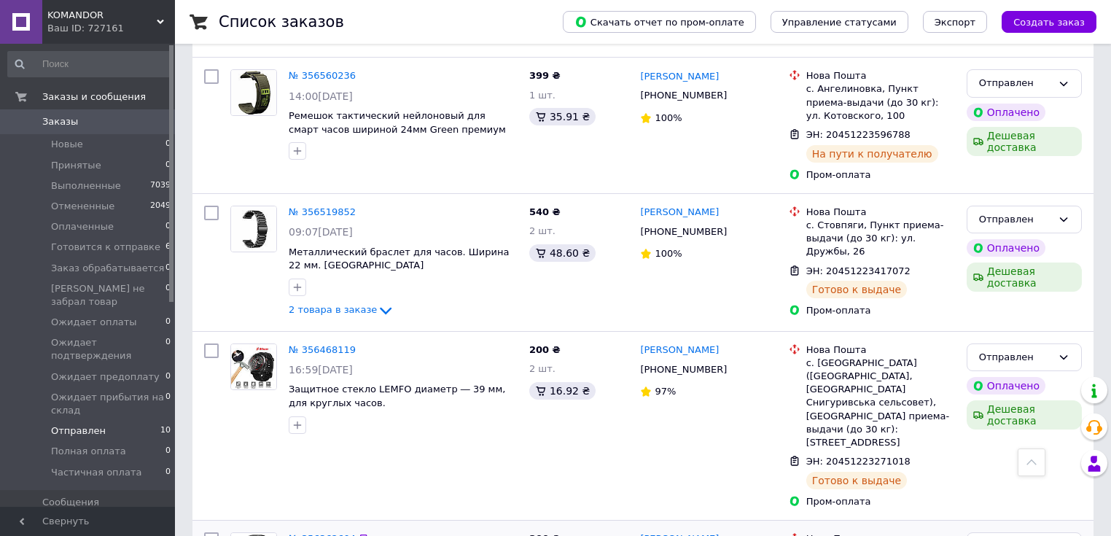
scroll to position [843, 0]
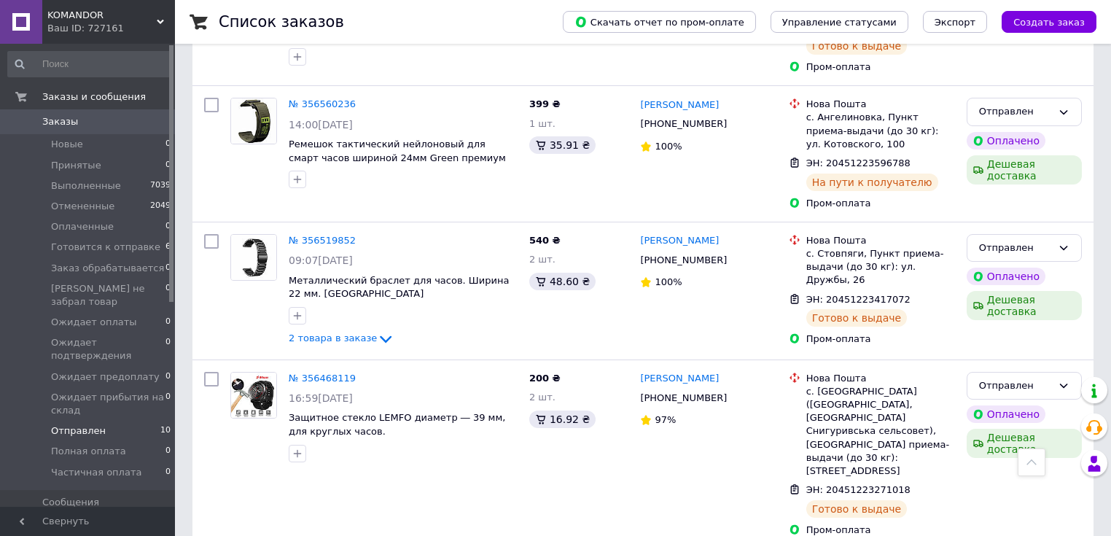
click at [59, 122] on span "Заказы" at bounding box center [60, 121] width 36 height 13
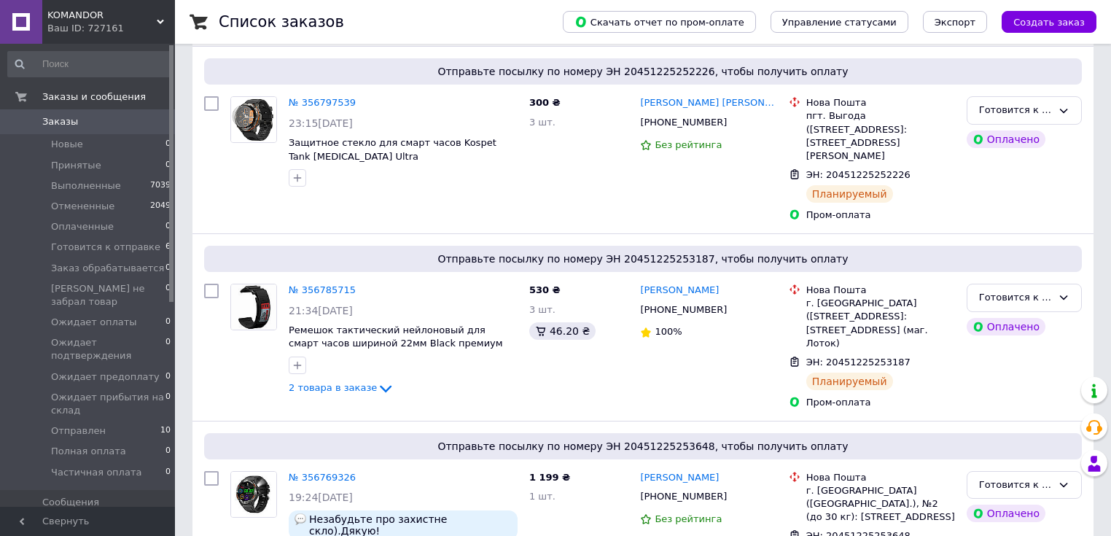
scroll to position [292, 0]
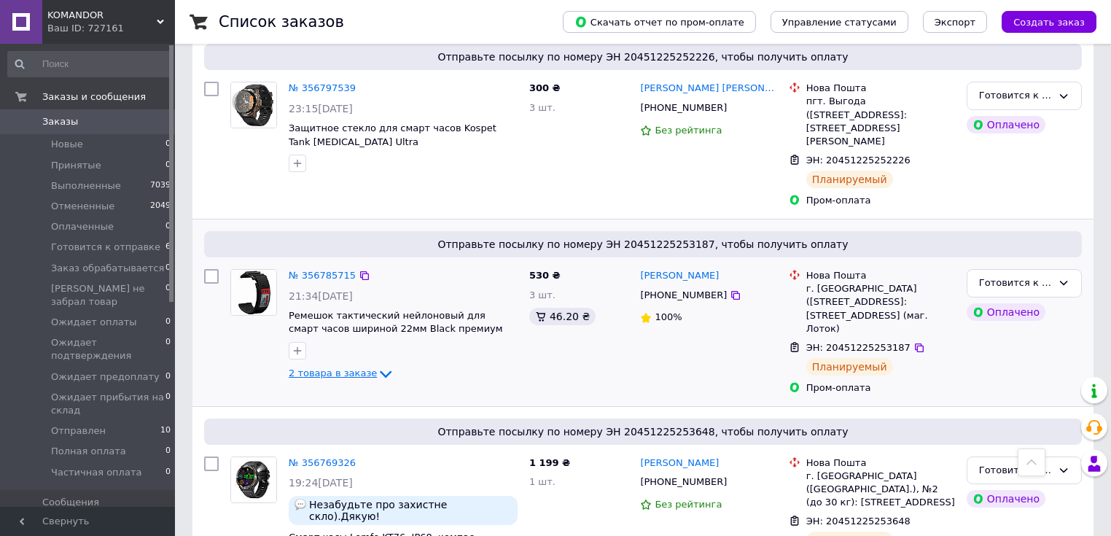
click at [377, 365] on icon at bounding box center [385, 373] width 17 height 17
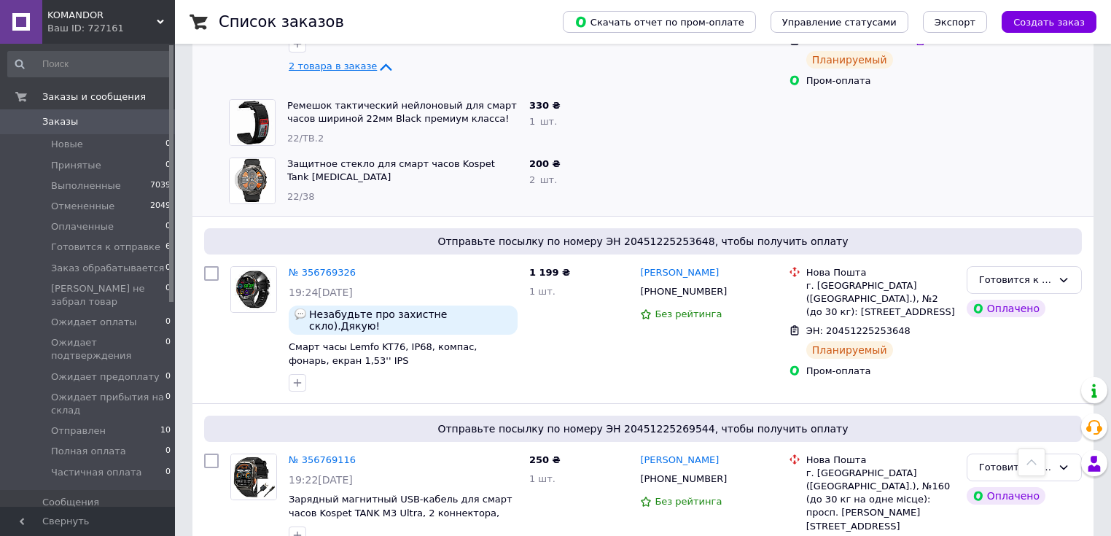
scroll to position [641, 0]
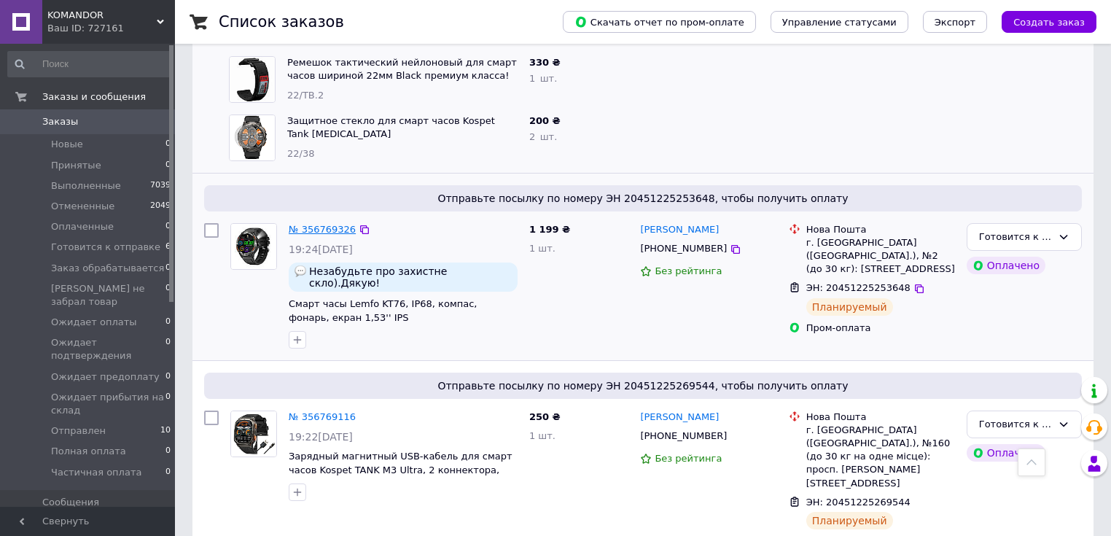
click at [321, 224] on link "№ 356769326" at bounding box center [322, 229] width 67 height 11
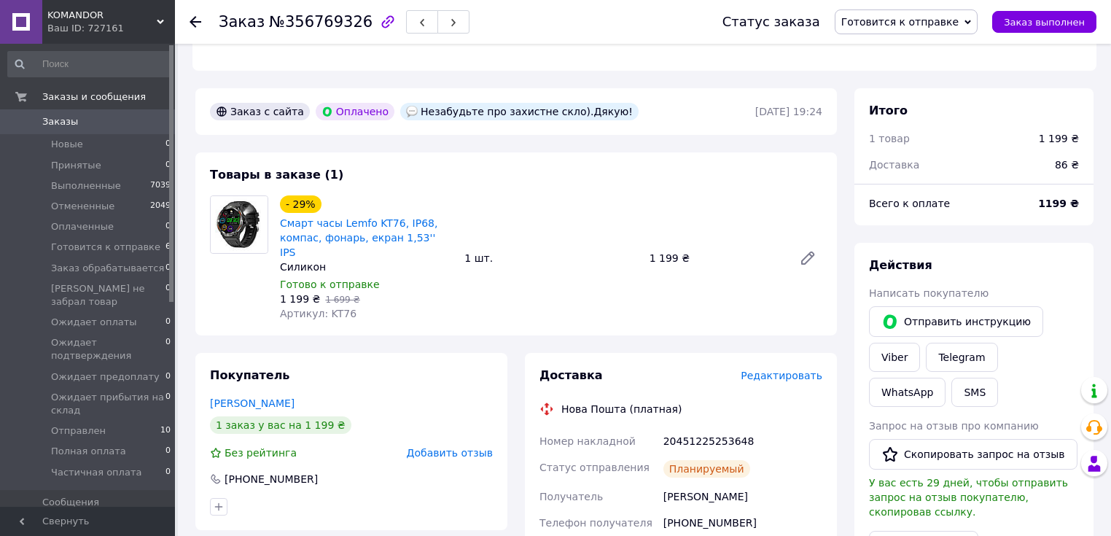
scroll to position [355, 0]
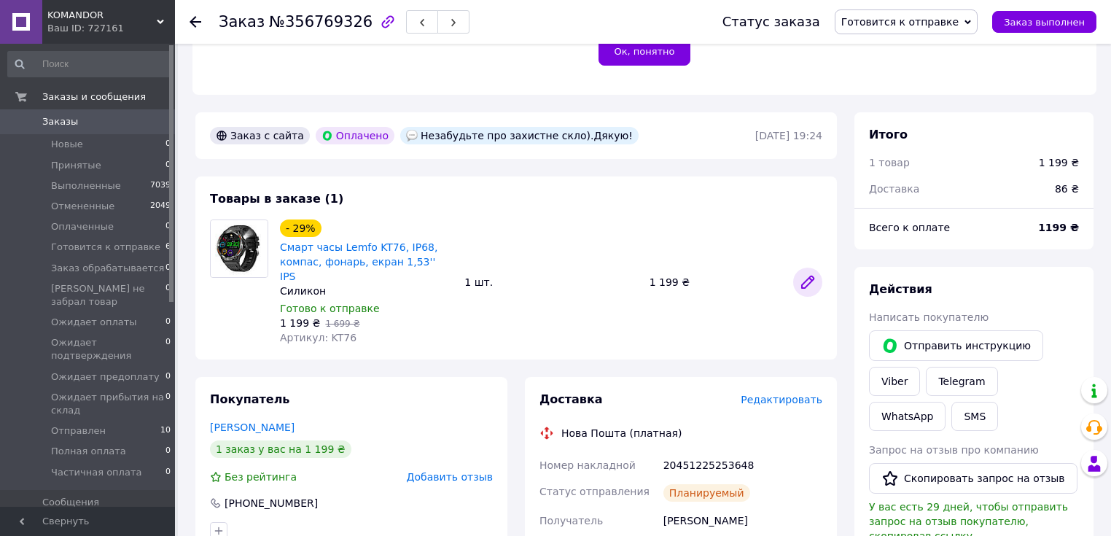
click at [800, 274] on icon at bounding box center [807, 281] width 17 height 17
